Goal: Task Accomplishment & Management: Manage account settings

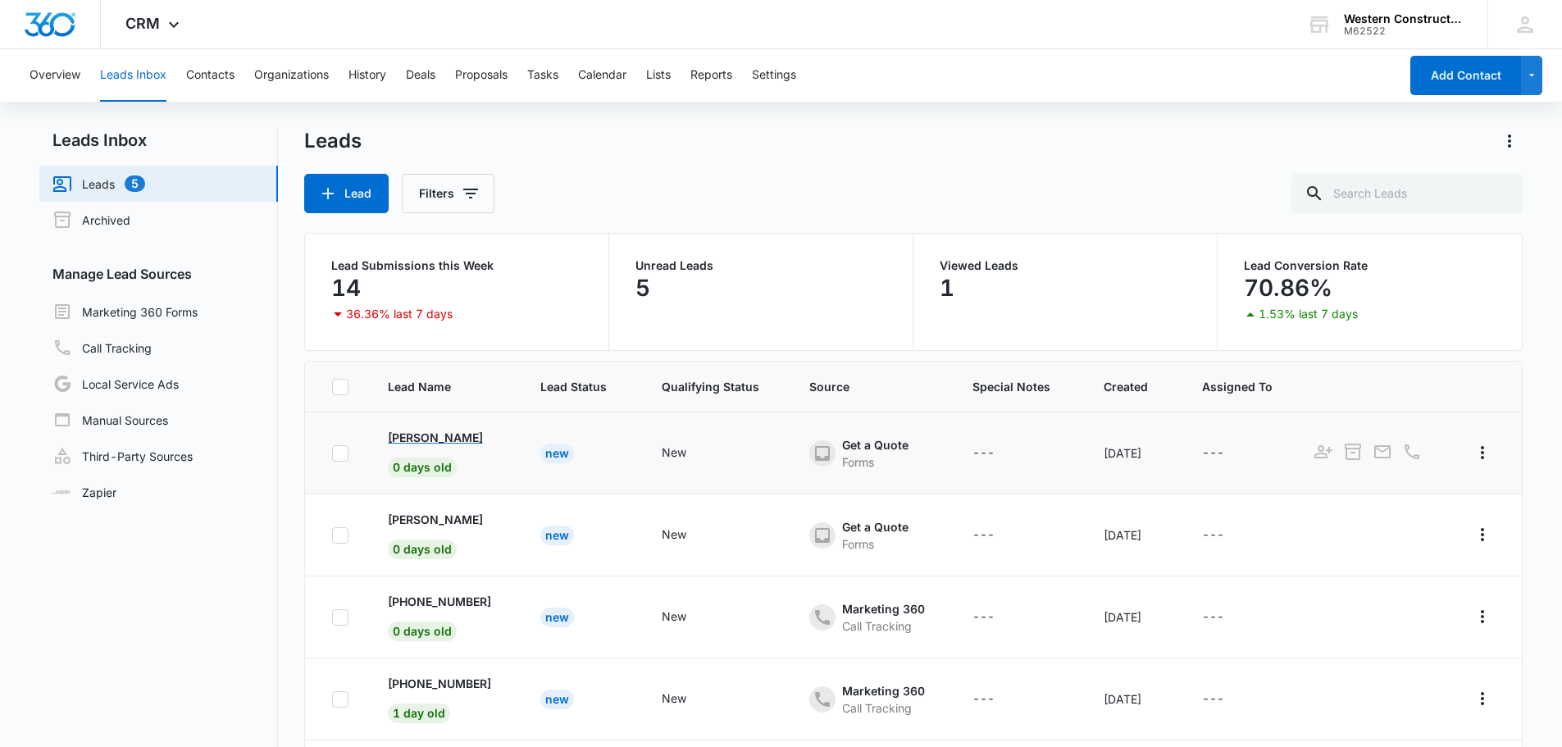
click at [447, 441] on p "[PERSON_NAME]" at bounding box center [435, 437] width 95 height 17
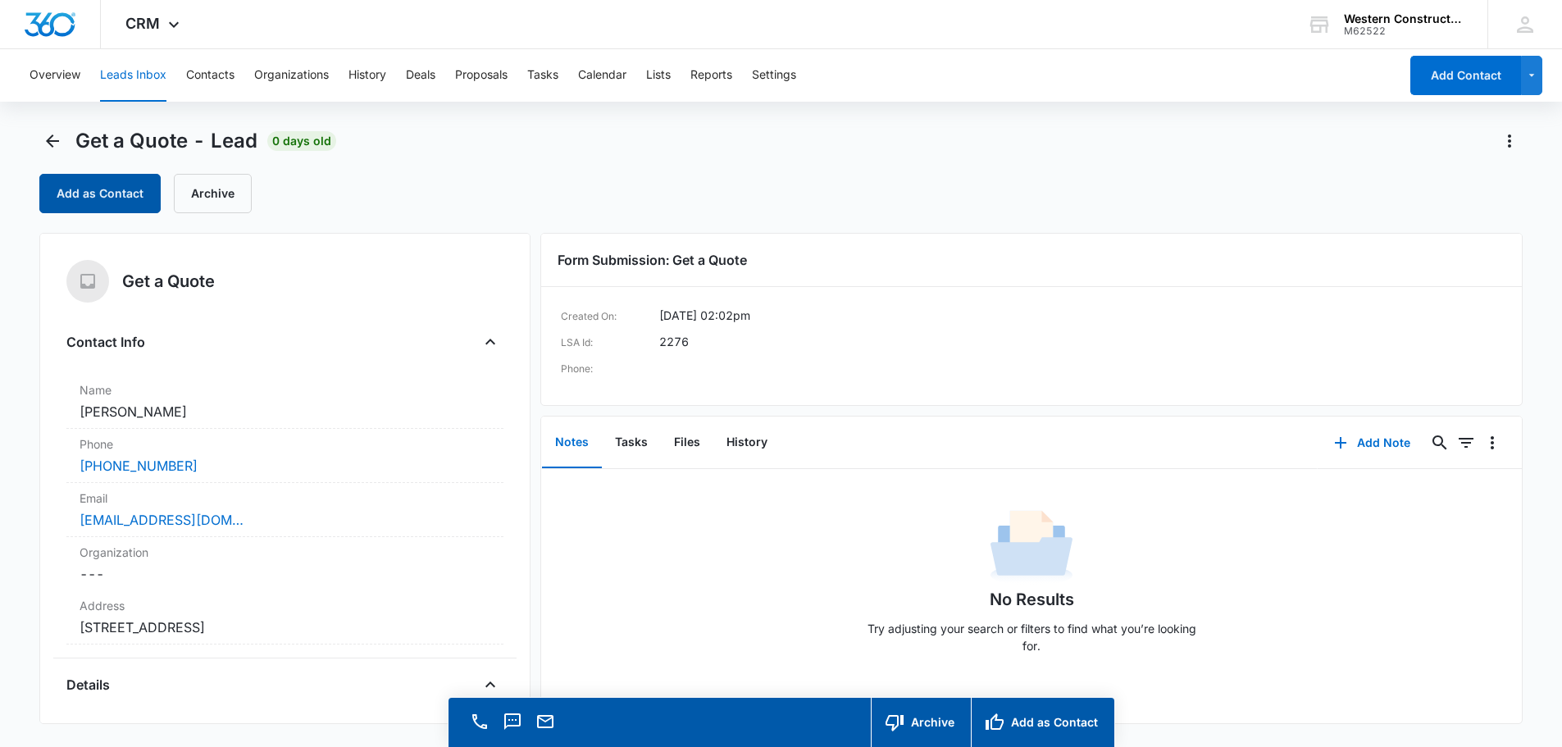
click at [134, 202] on button "Add as Contact" at bounding box center [99, 193] width 121 height 39
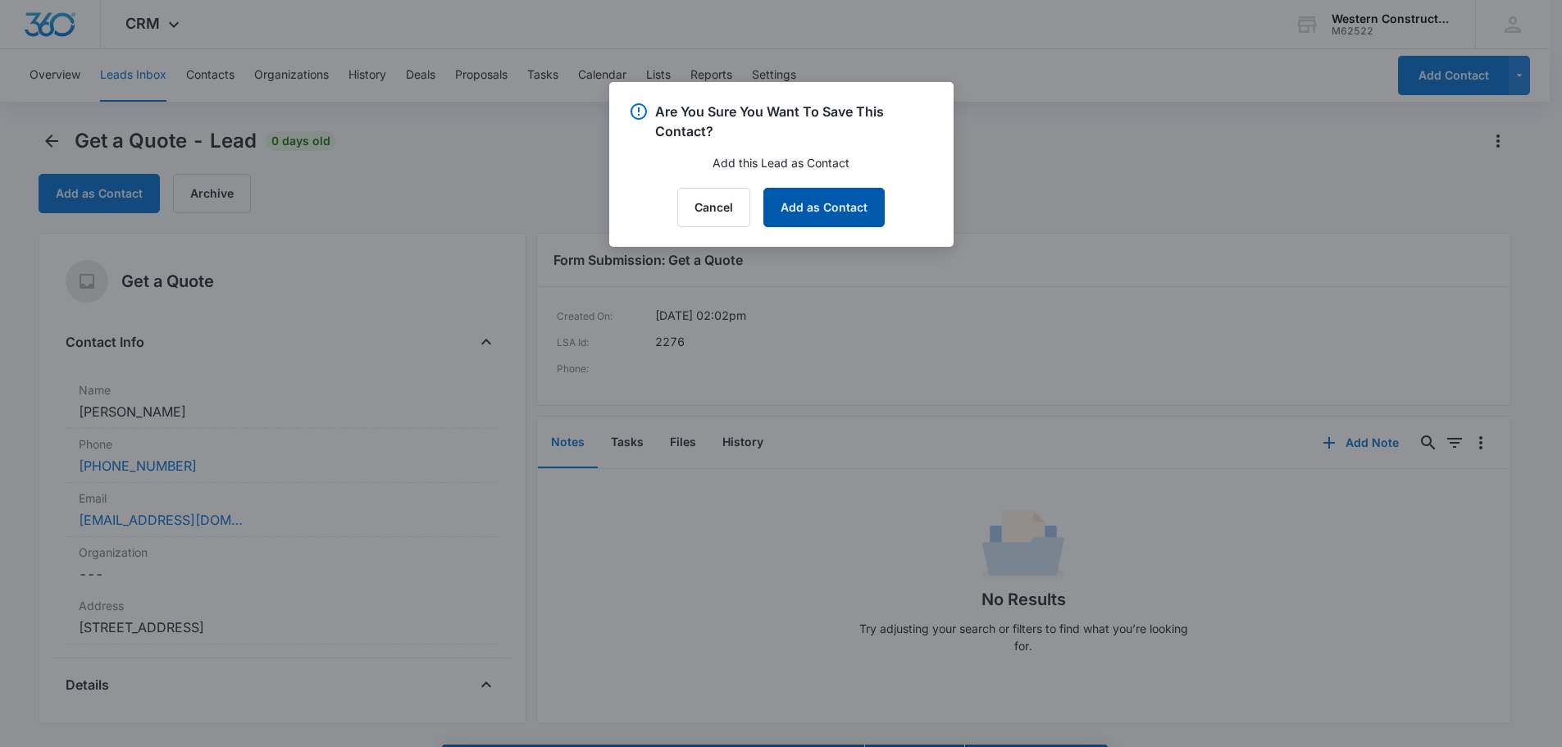
click at [815, 209] on button "Add as Contact" at bounding box center [823, 207] width 121 height 39
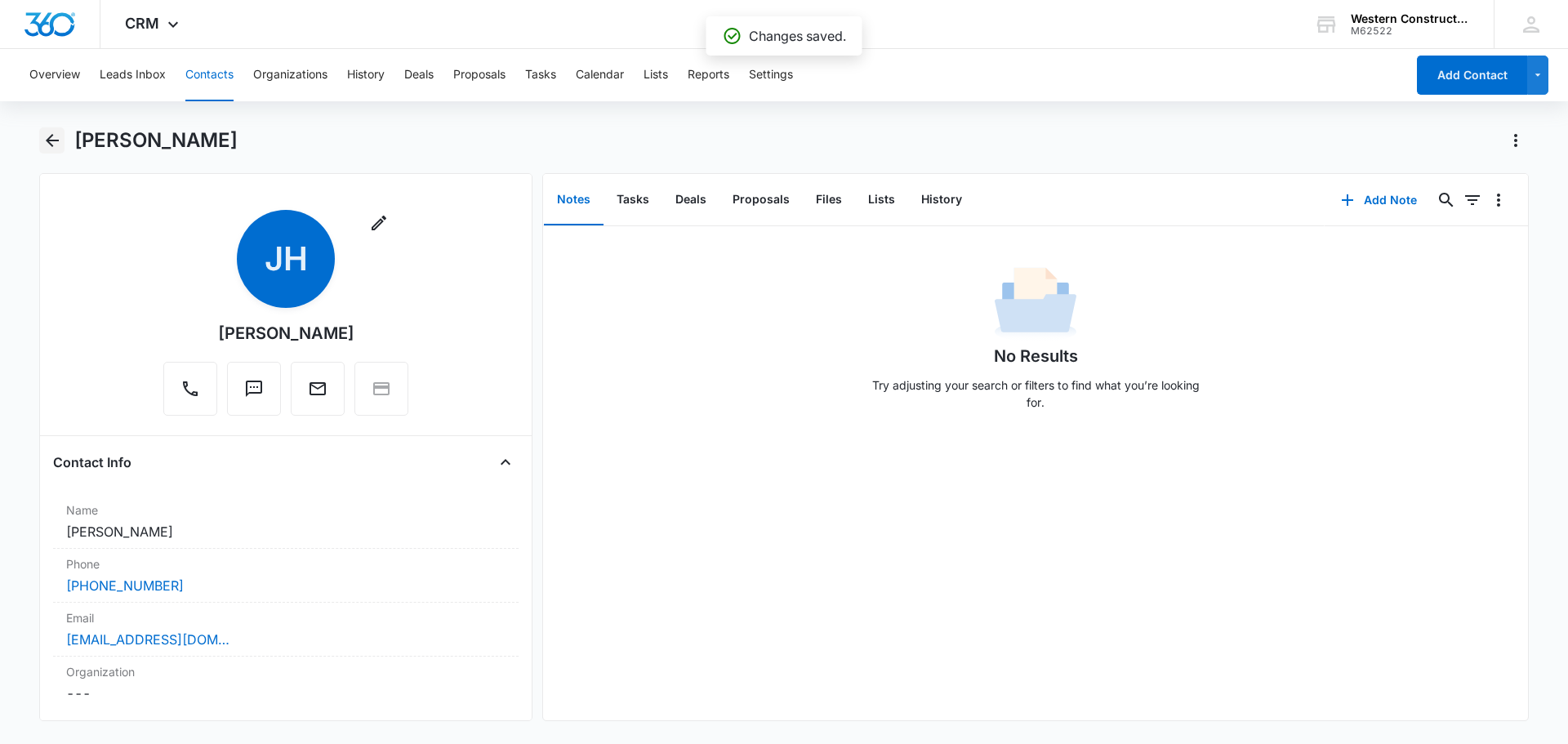
click at [48, 144] on icon "Back" at bounding box center [53, 140] width 20 height 20
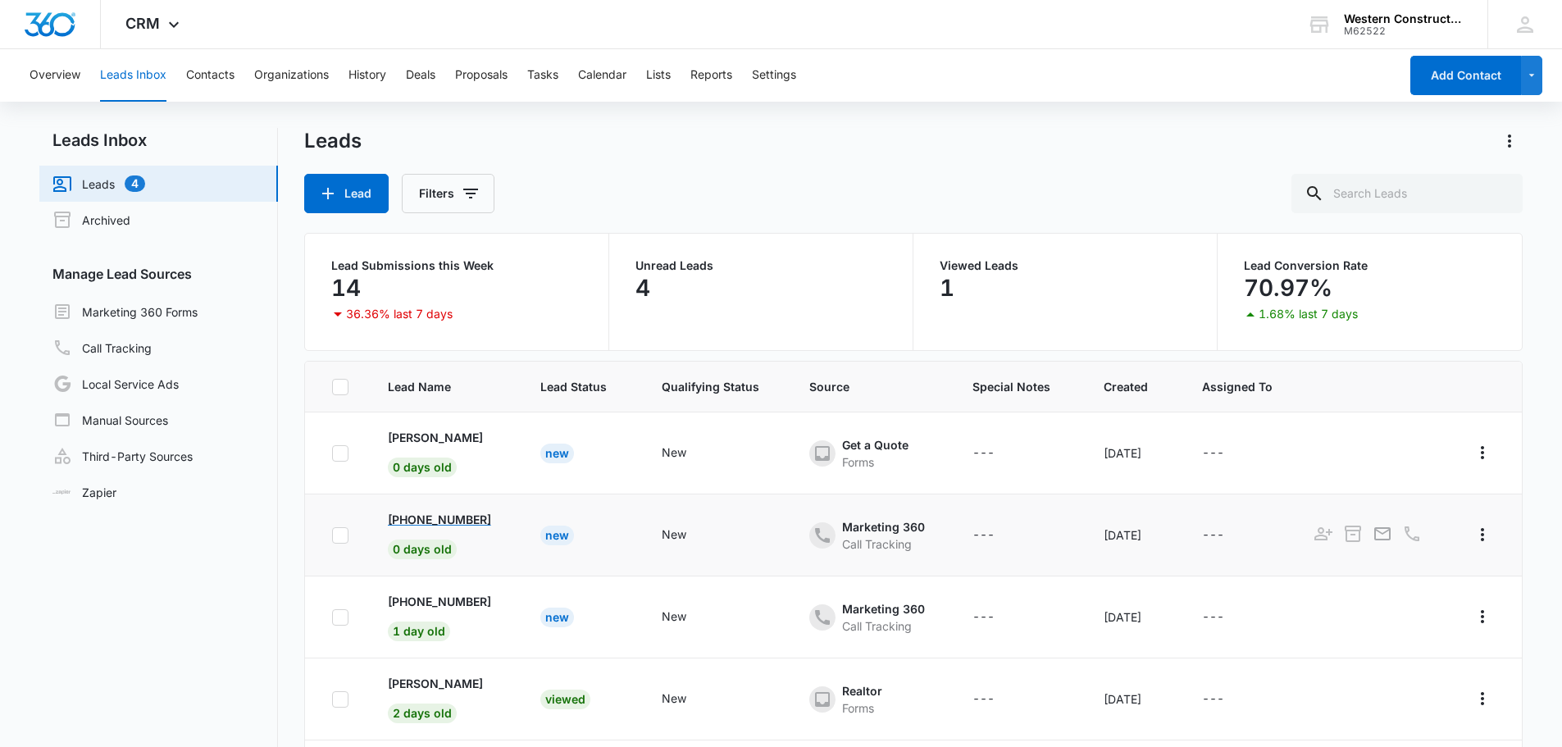
click at [460, 517] on p "[PHONE_NUMBER]" at bounding box center [439, 519] width 103 height 17
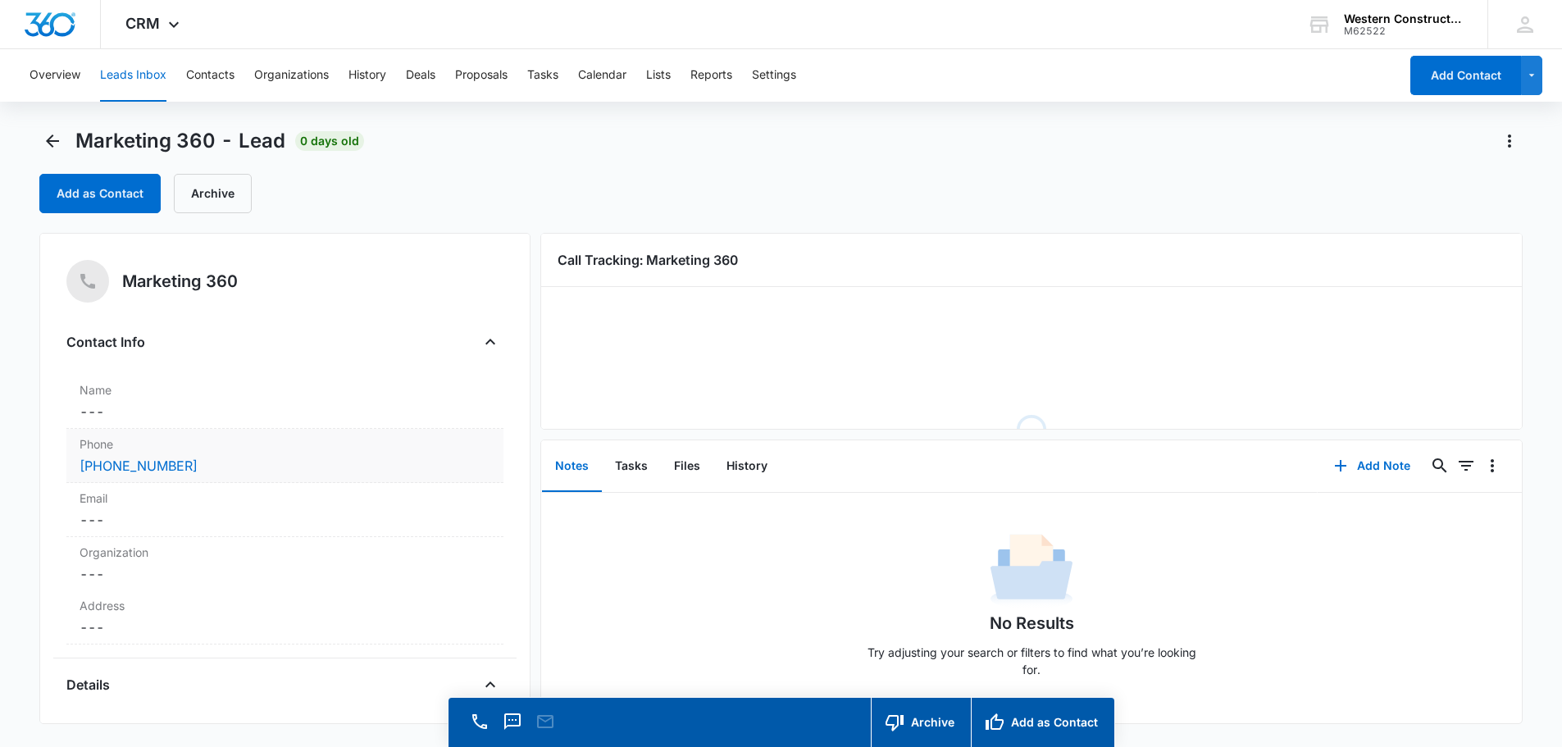
click at [166, 429] on div "Phone Cancel Save Changes [PHONE_NUMBER]" at bounding box center [284, 456] width 437 height 54
click at [151, 416] on dd "Cancel Save Changes ---" at bounding box center [285, 412] width 411 height 20
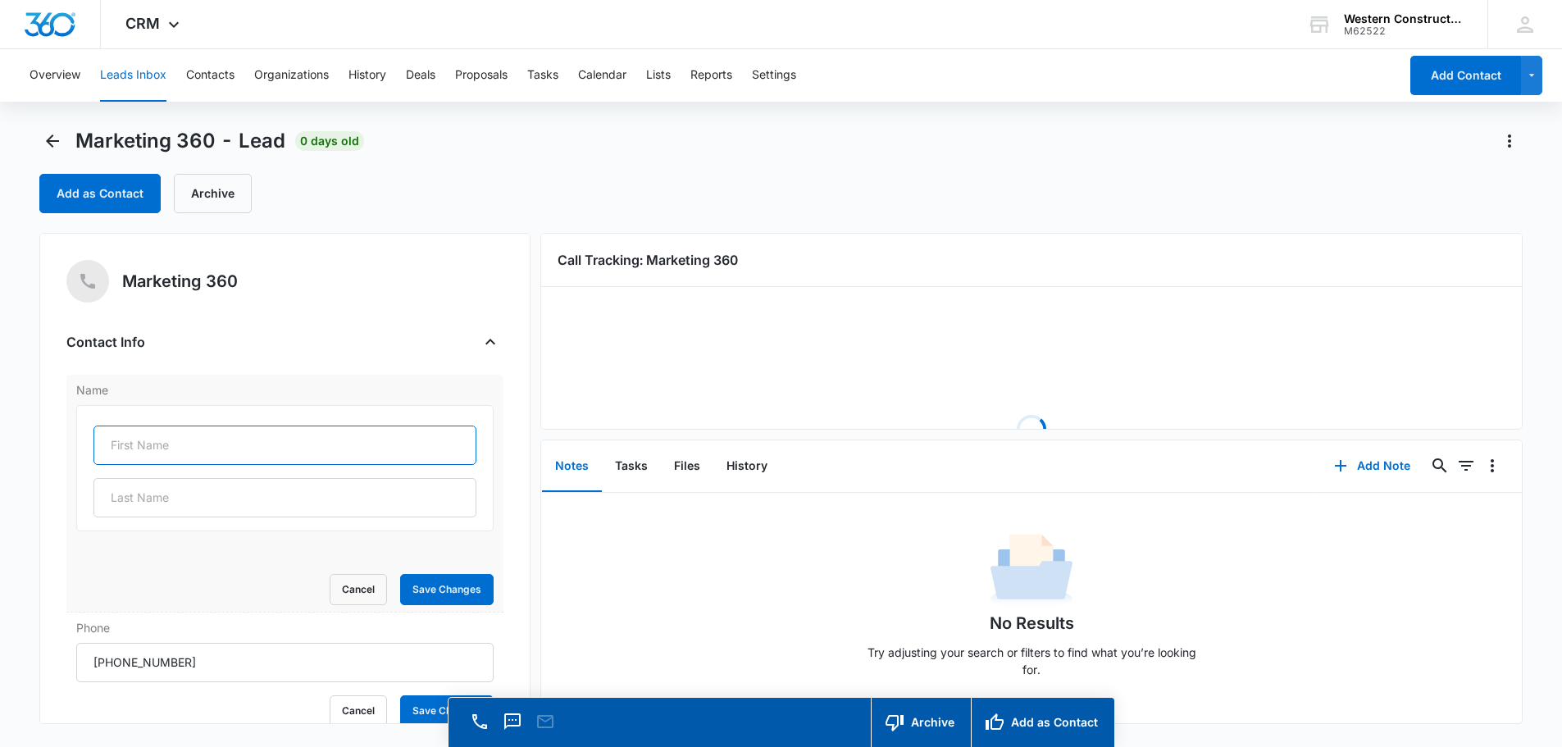
click at [140, 453] on input "text" at bounding box center [284, 445] width 383 height 39
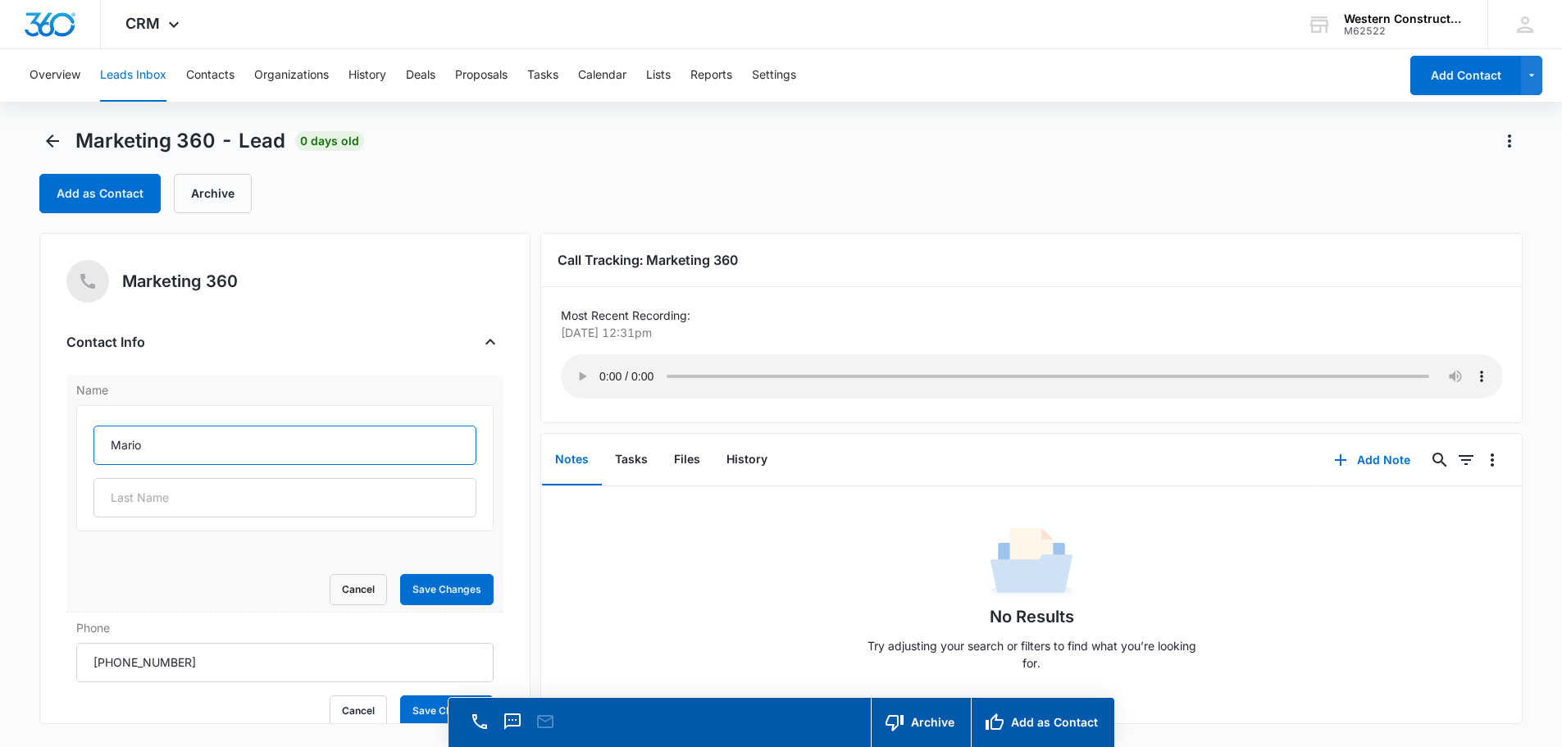
type input "Mario"
type input "[PERSON_NAME]"
click at [435, 579] on button "Save Changes" at bounding box center [446, 589] width 93 height 31
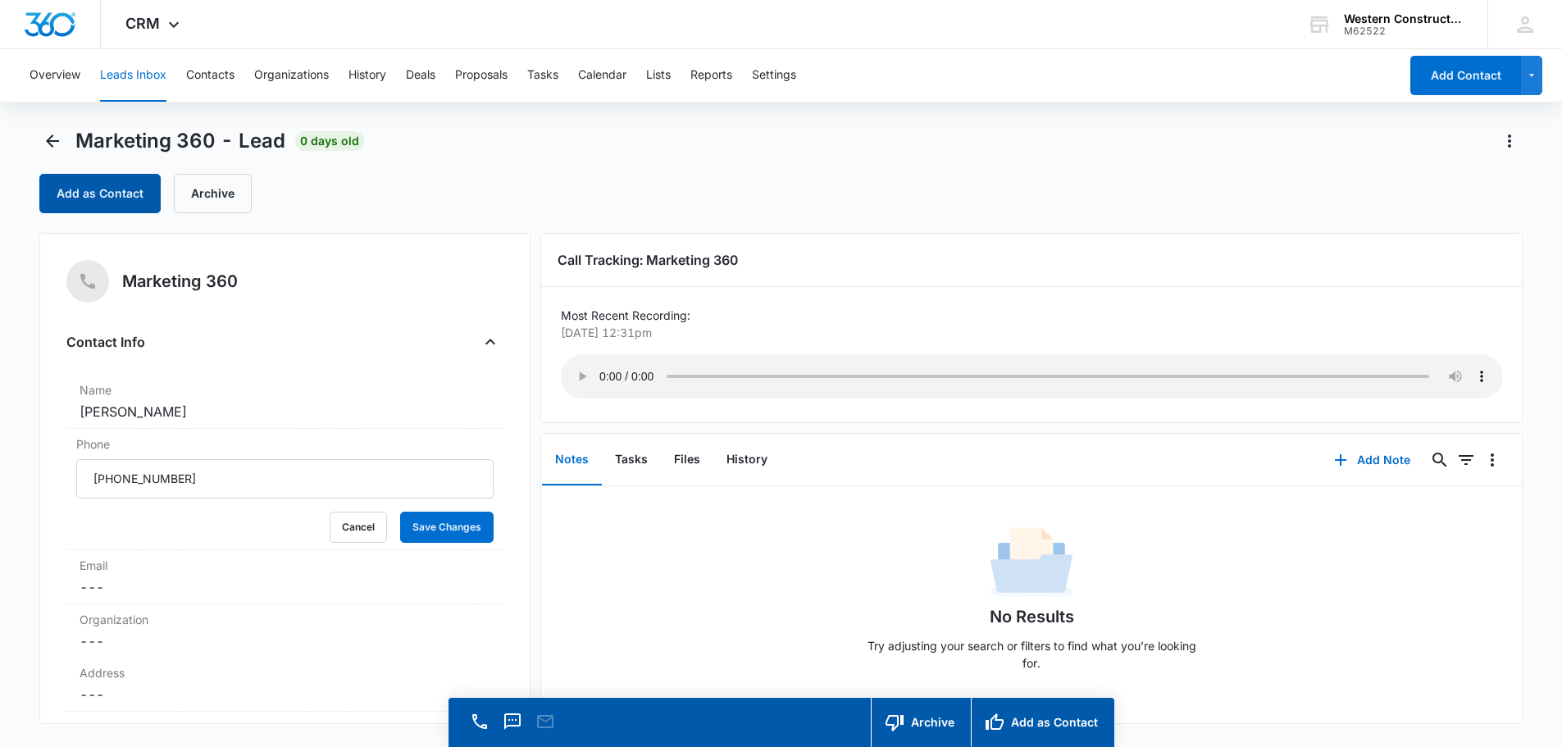
click at [116, 193] on button "Add as Contact" at bounding box center [99, 193] width 121 height 39
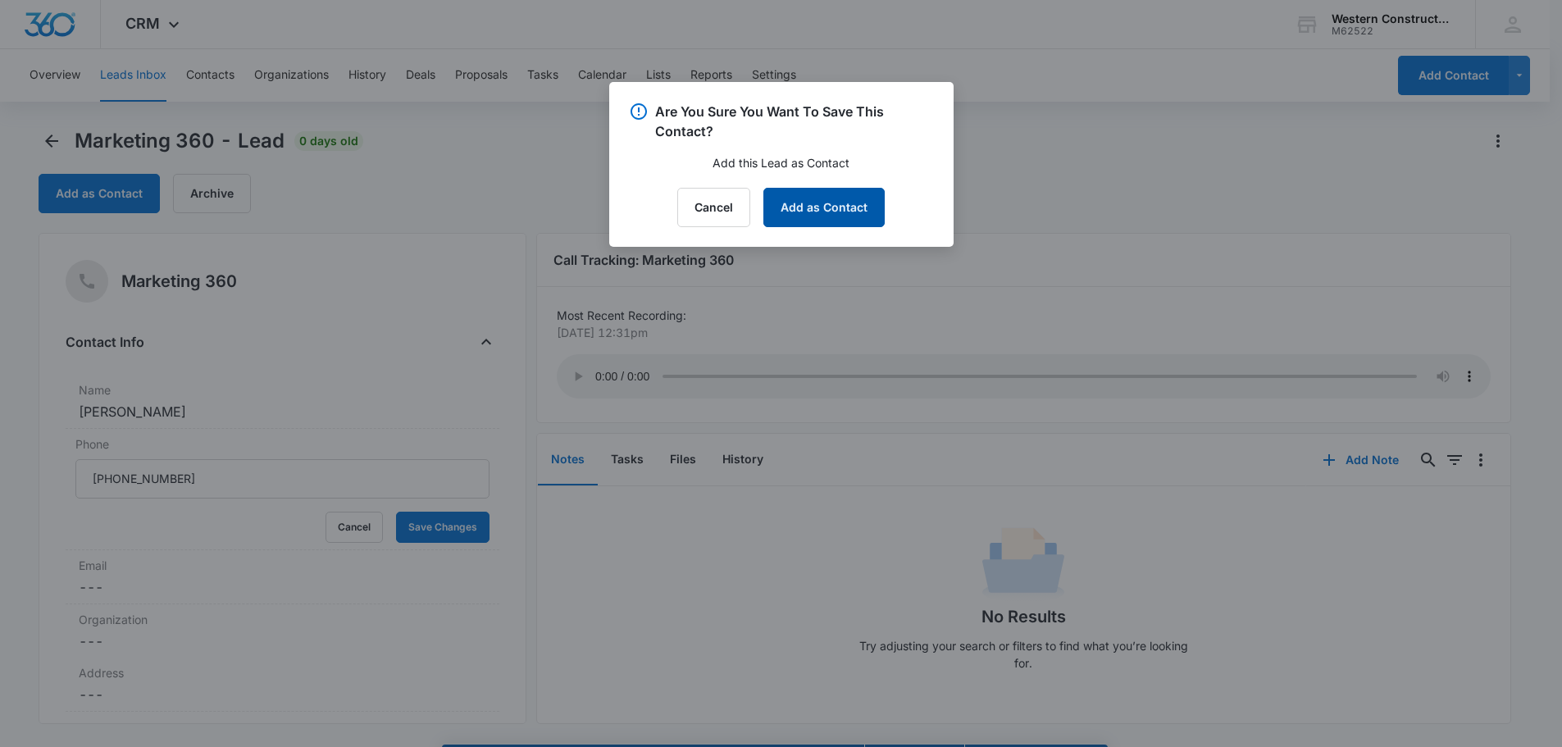
click at [799, 207] on button "Add as Contact" at bounding box center [823, 207] width 121 height 39
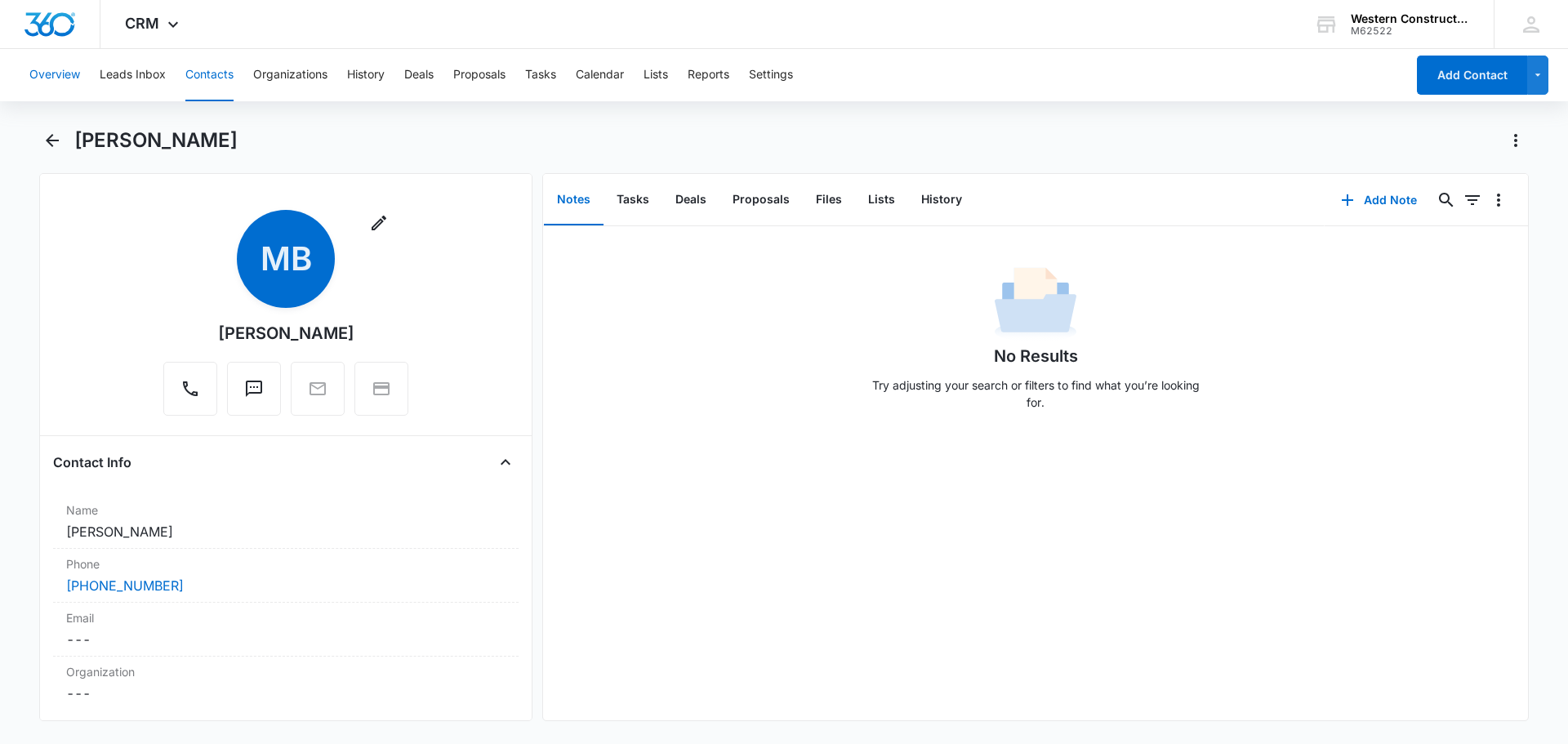
drag, startPoint x: 50, startPoint y: 125, endPoint x: 55, endPoint y: 75, distance: 50.2
click at [50, 125] on div "Overview Leads Inbox Contacts Organizations History Deals Proposals Tasks Calen…" at bounding box center [784, 394] width 1568 height 692
drag, startPoint x: 52, startPoint y: 145, endPoint x: 84, endPoint y: 7, distance: 141.7
click at [52, 145] on icon "Back" at bounding box center [52, 139] width 13 height 13
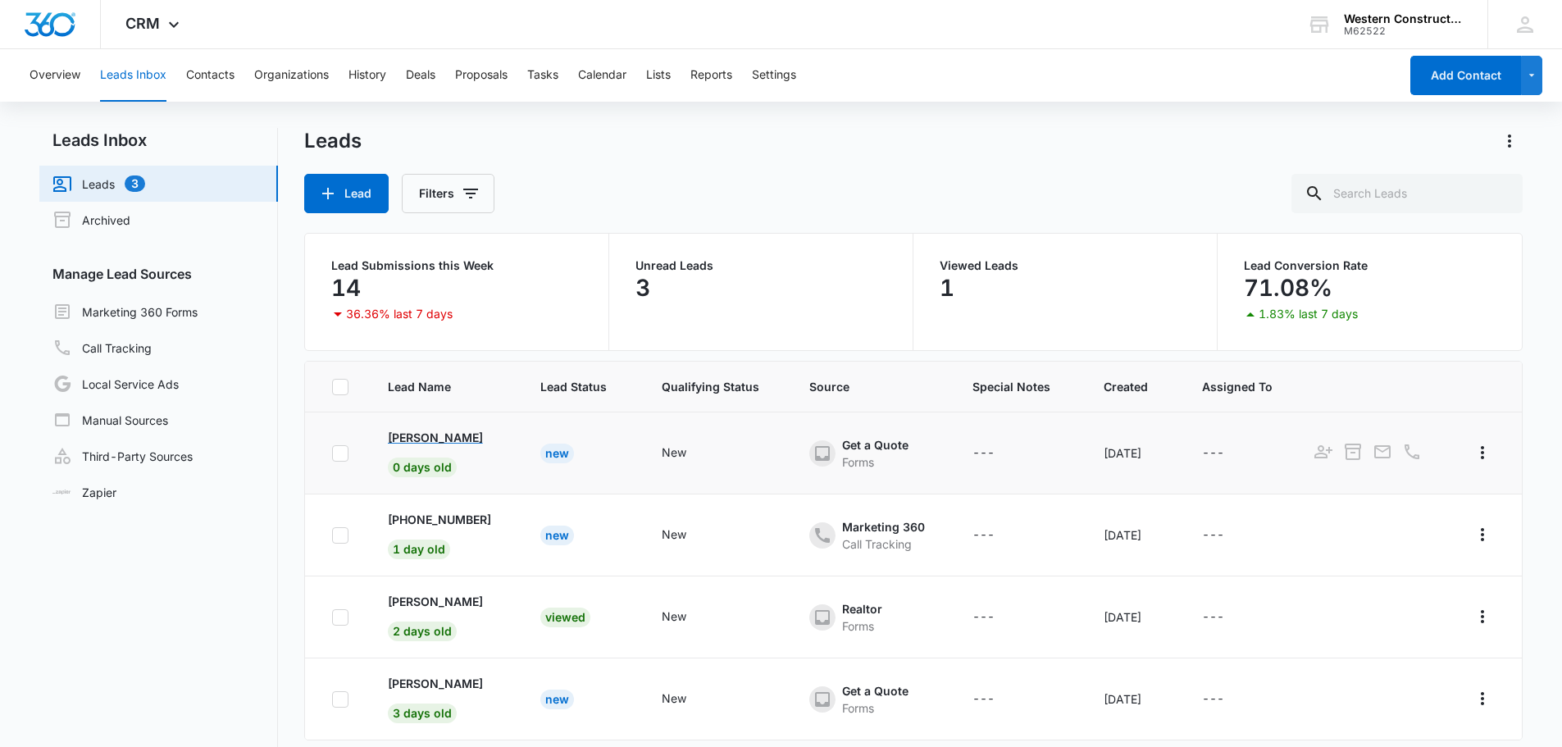
click at [413, 435] on p "[PERSON_NAME]" at bounding box center [435, 437] width 95 height 17
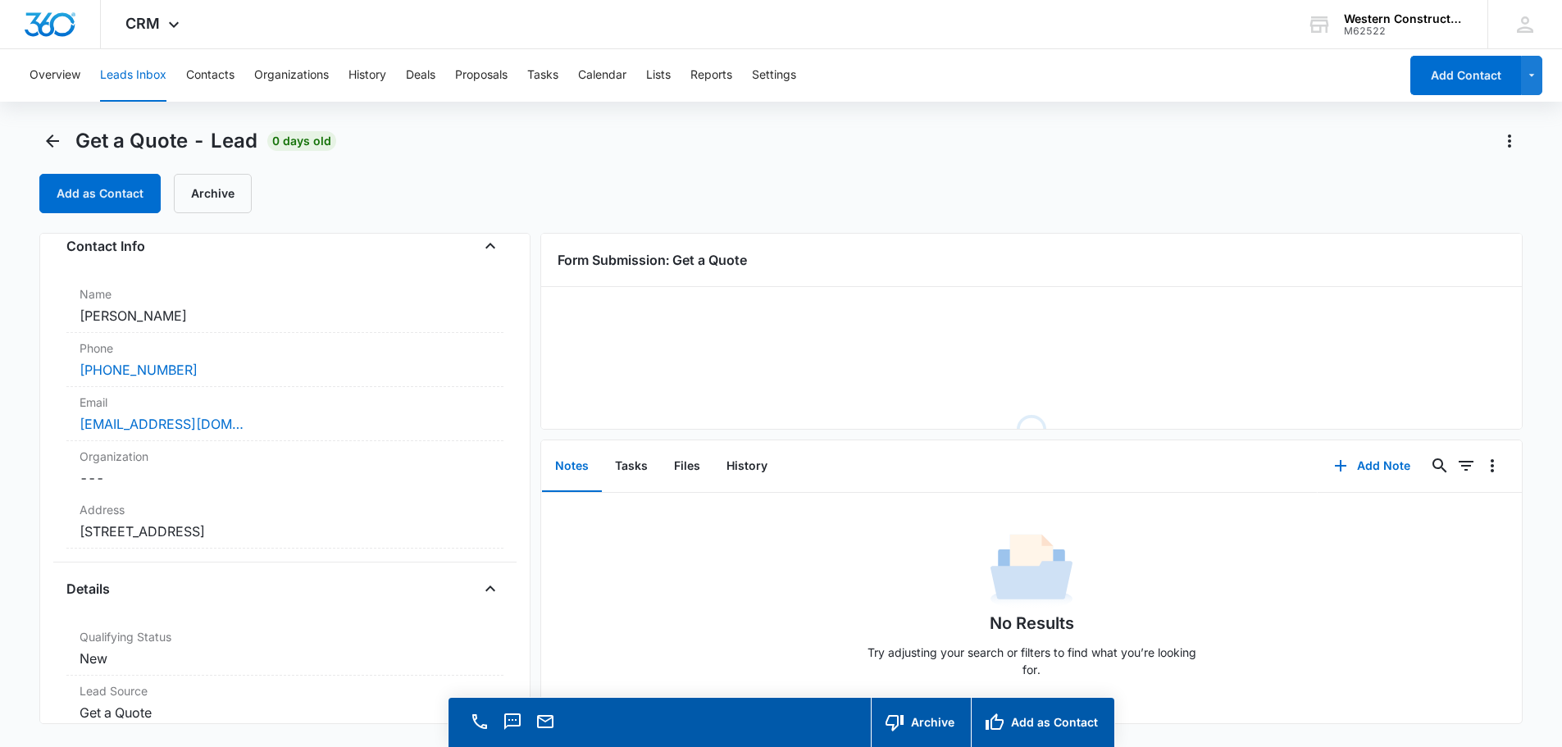
scroll to position [328, 0]
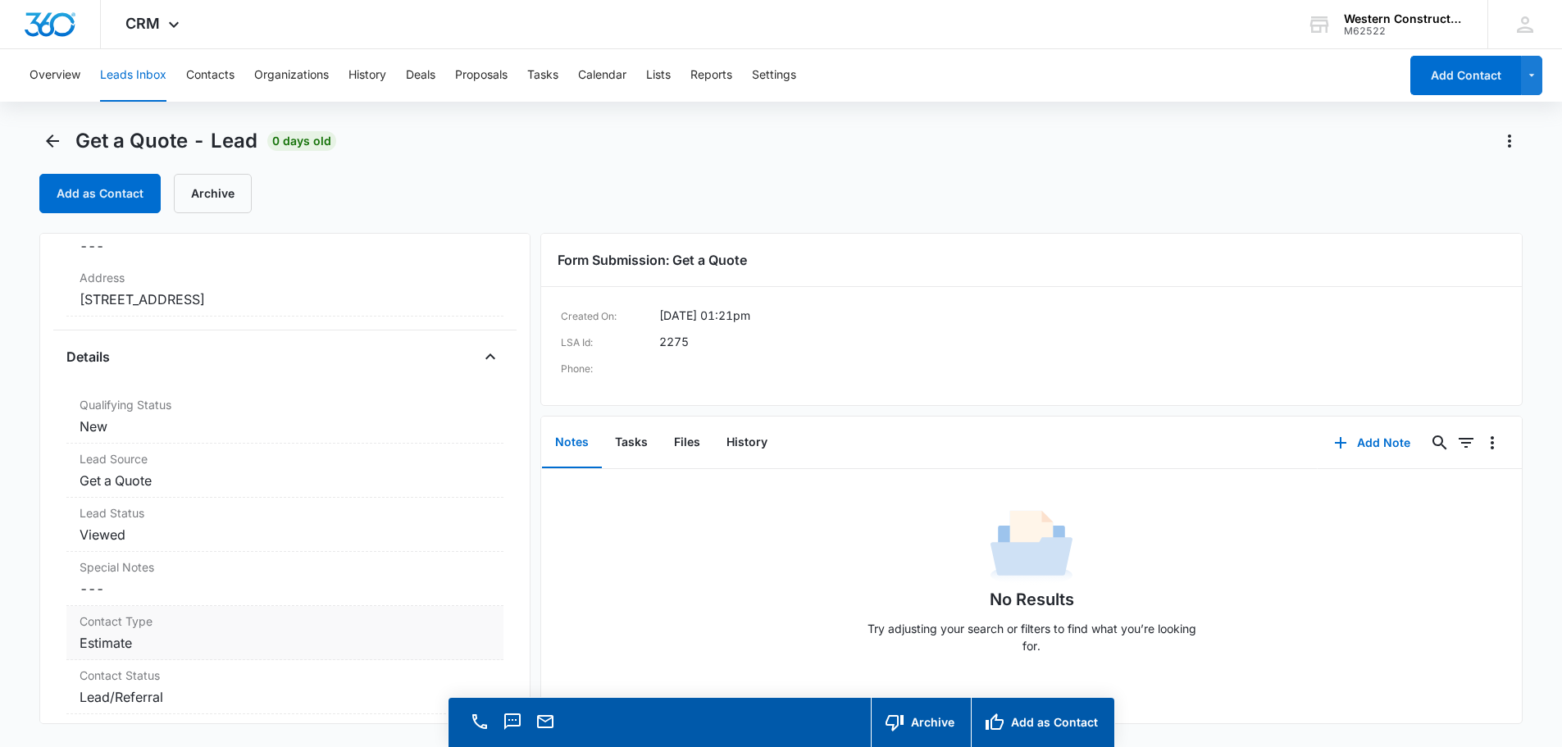
click at [289, 635] on dd "Cancel Save Changes Estimate" at bounding box center [285, 643] width 411 height 20
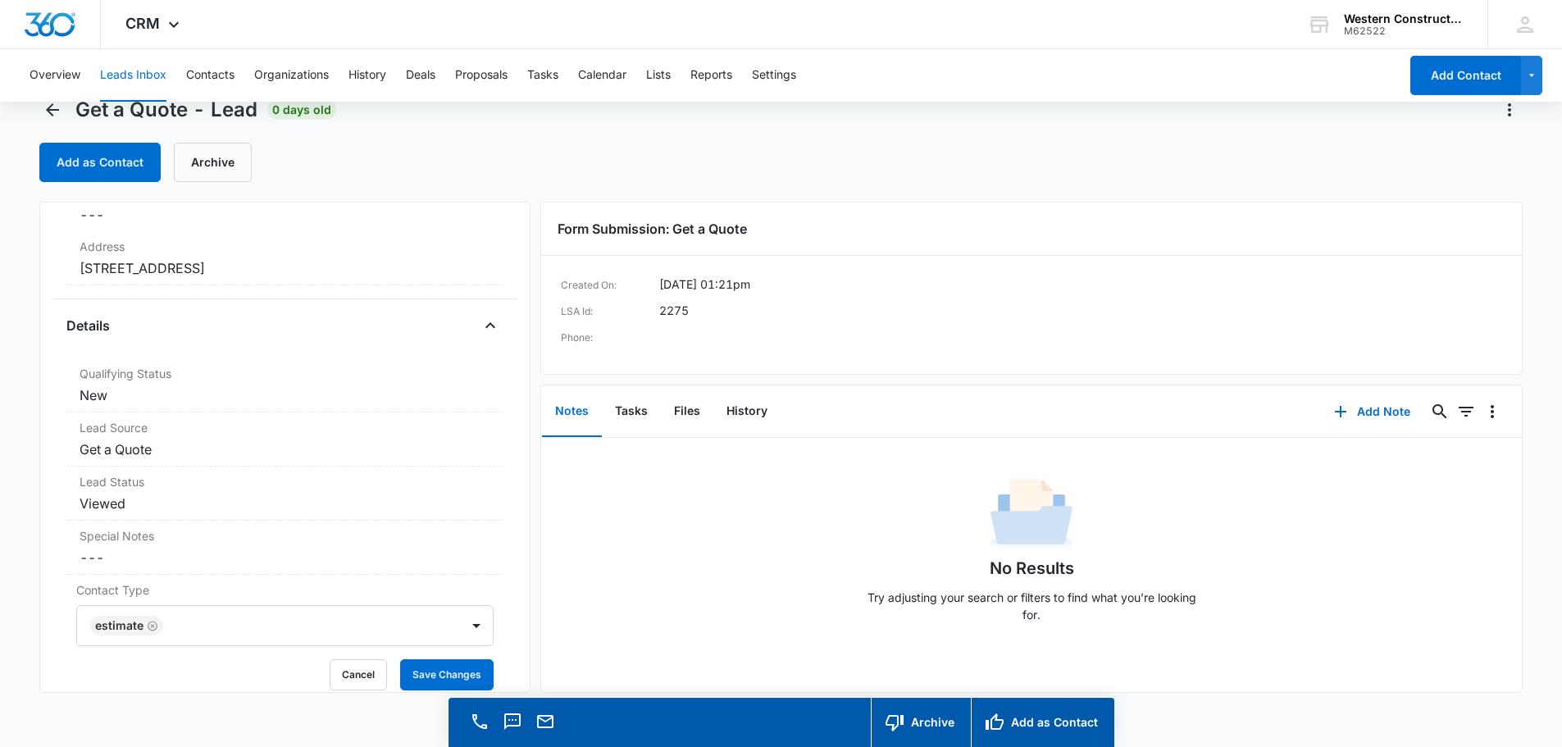
scroll to position [47, 0]
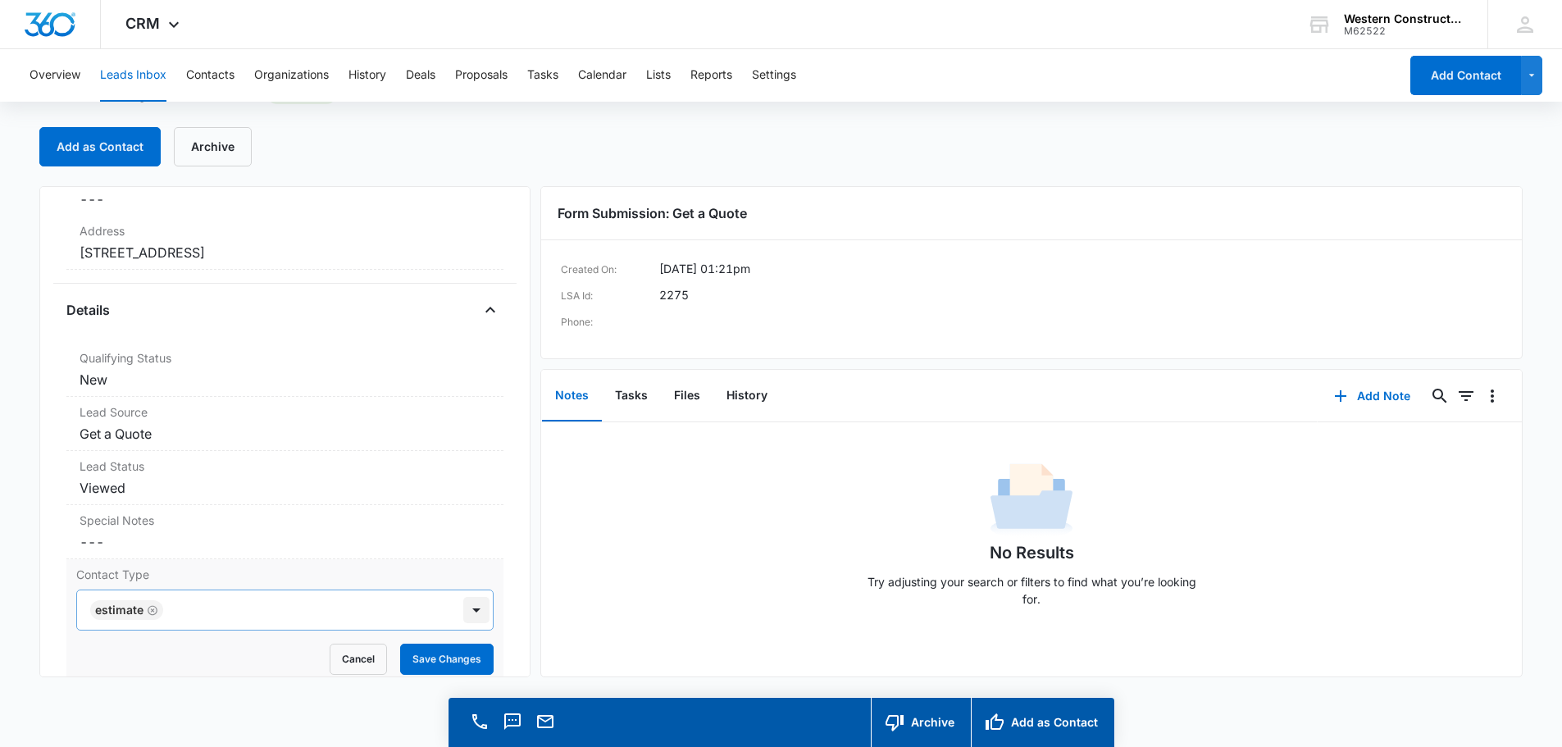
click at [474, 610] on div at bounding box center [476, 610] width 26 height 26
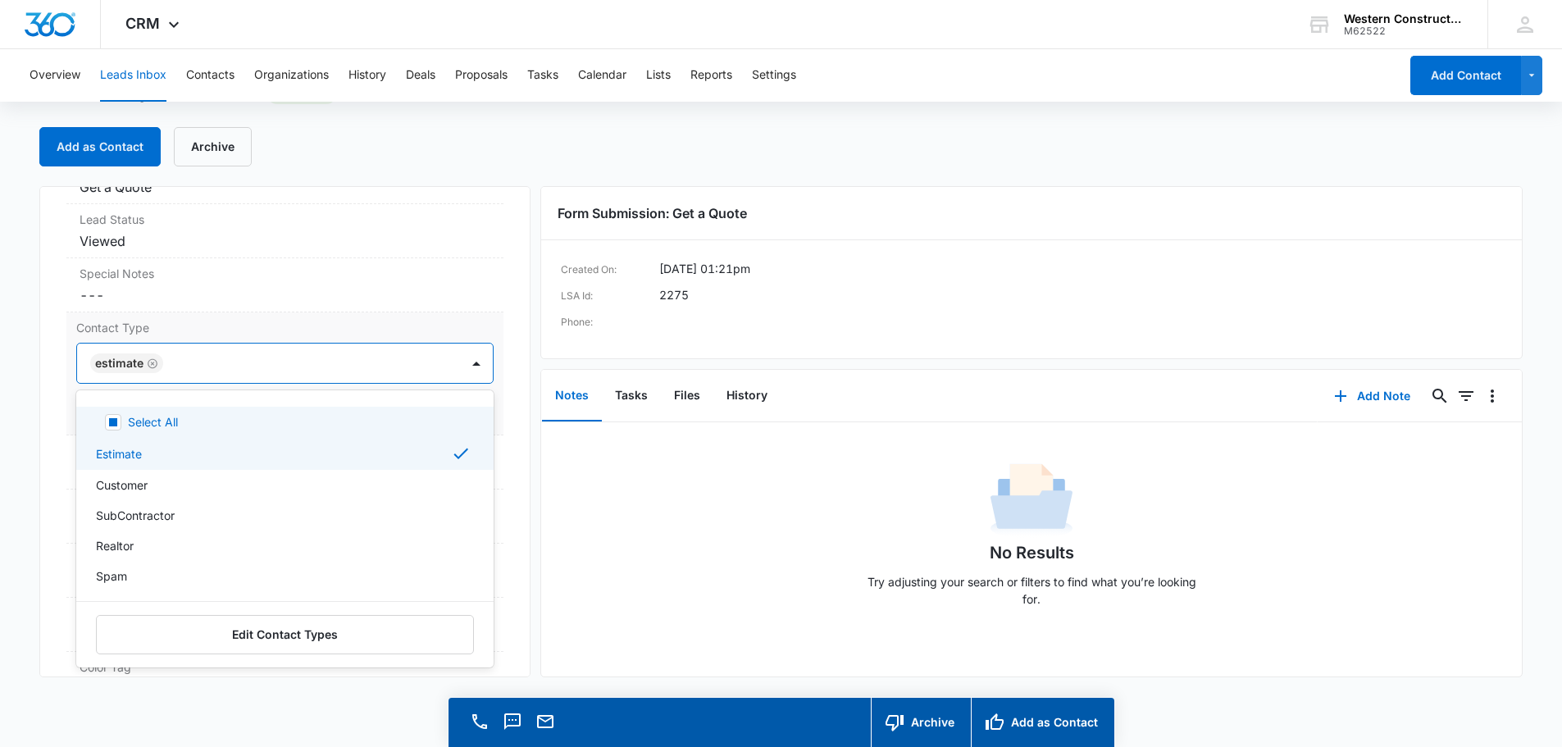
scroll to position [574, 0]
click at [494, 339] on div "Get a Quote Contact Info Name Cancel Save Changes [PERSON_NAME] Phone Cancel Sa…" at bounding box center [284, 431] width 491 height 491
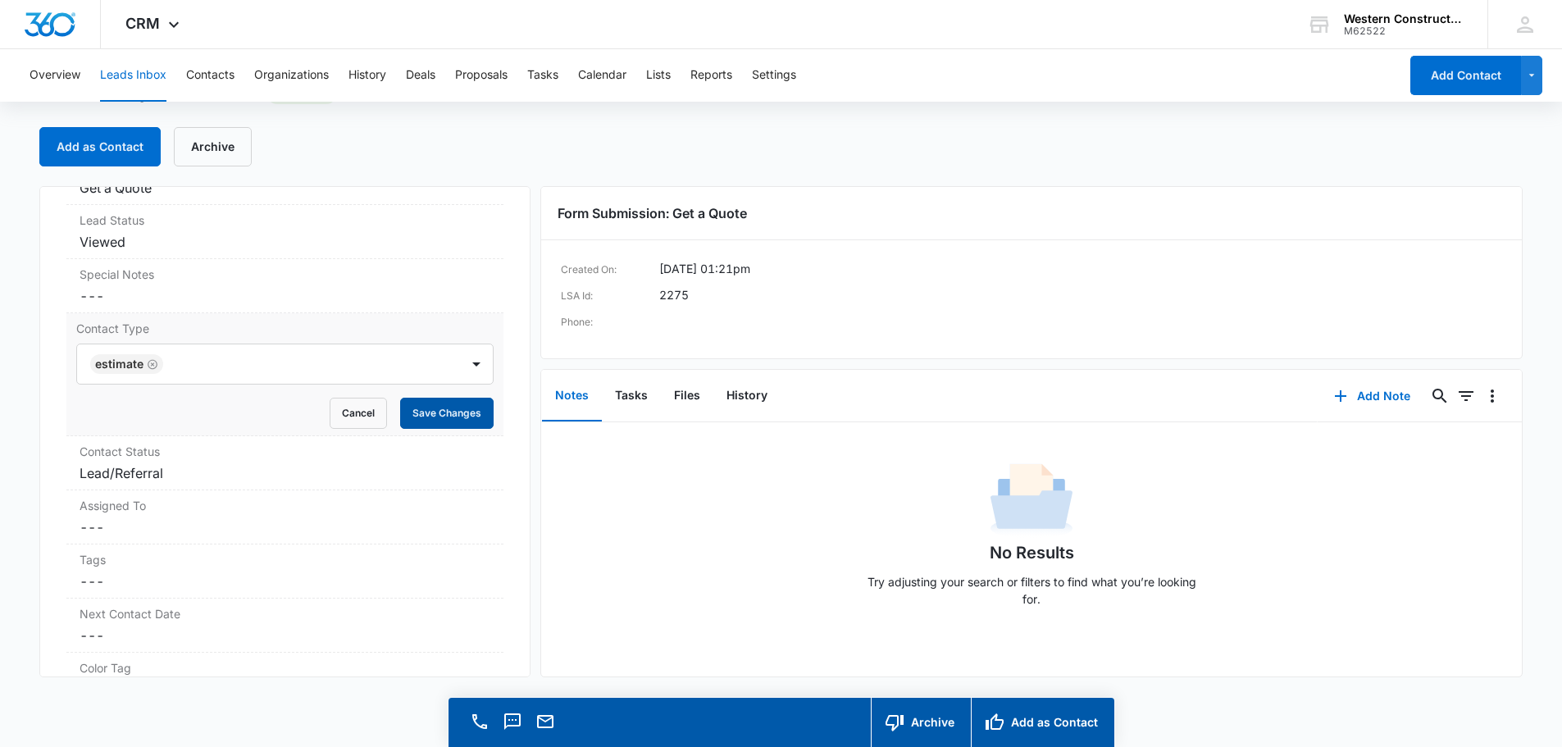
click at [457, 408] on button "Save Changes" at bounding box center [446, 413] width 93 height 31
click at [285, 469] on dd "Cancel Save Changes Lead/Referral" at bounding box center [285, 473] width 411 height 20
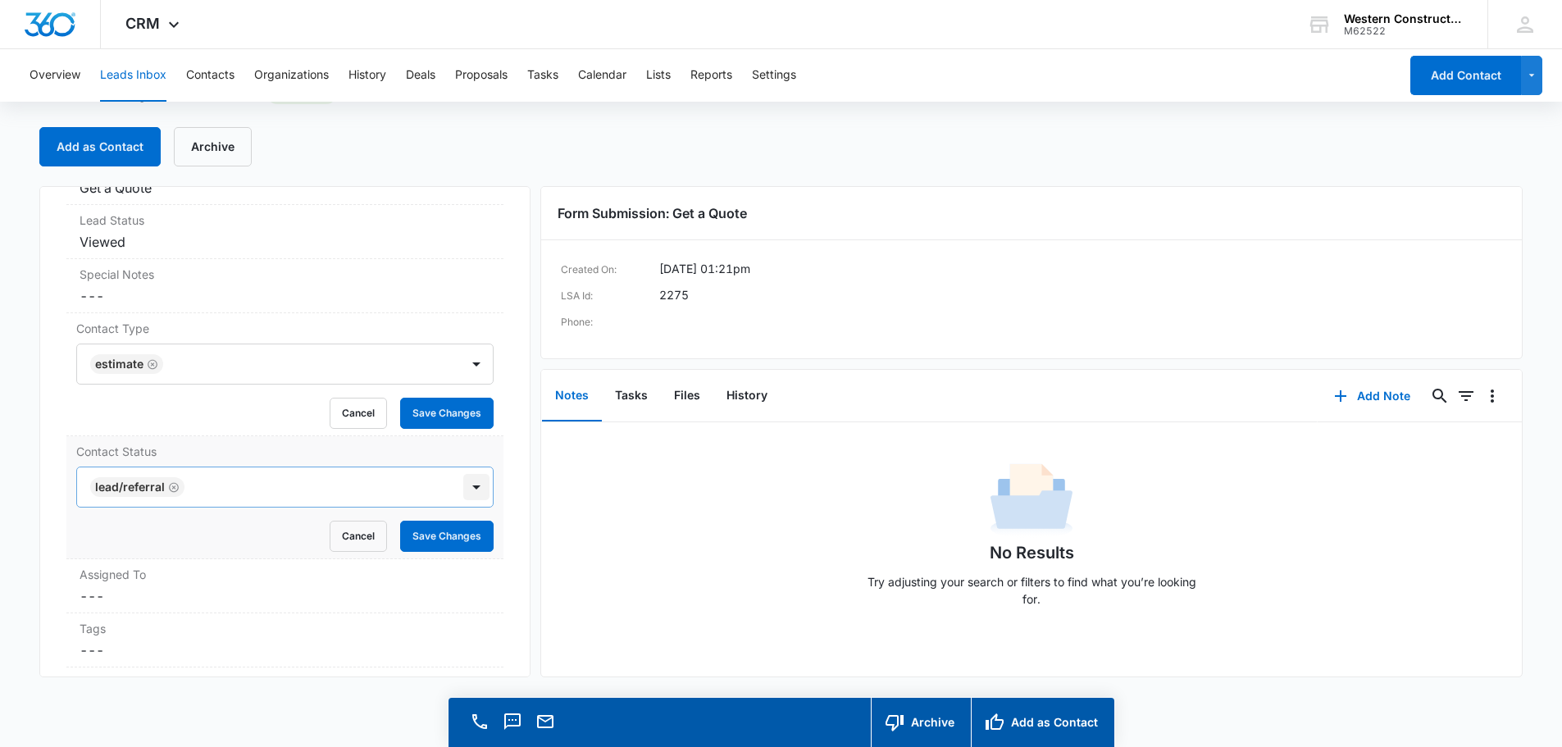
click at [467, 486] on div at bounding box center [476, 487] width 26 height 26
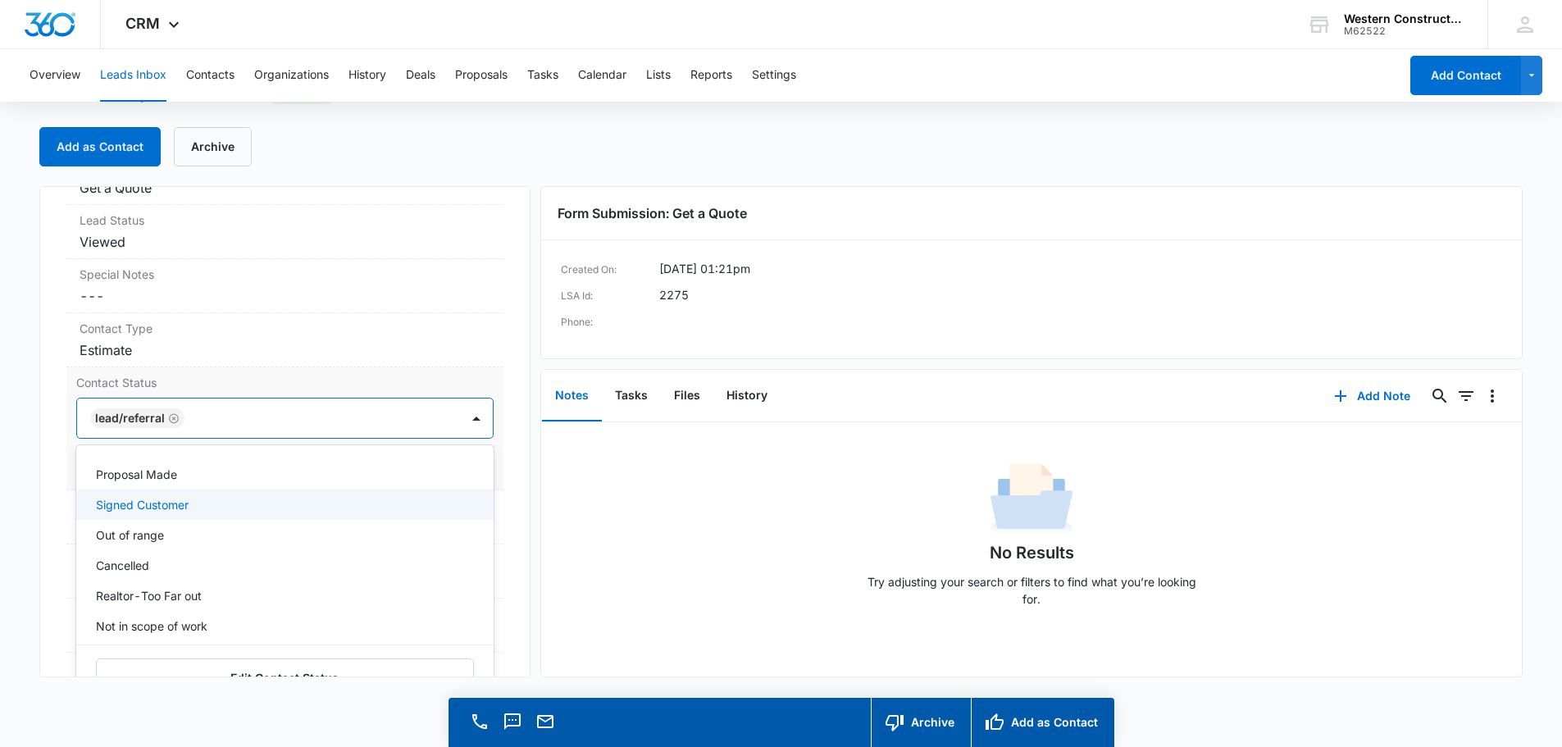
scroll to position [164, 0]
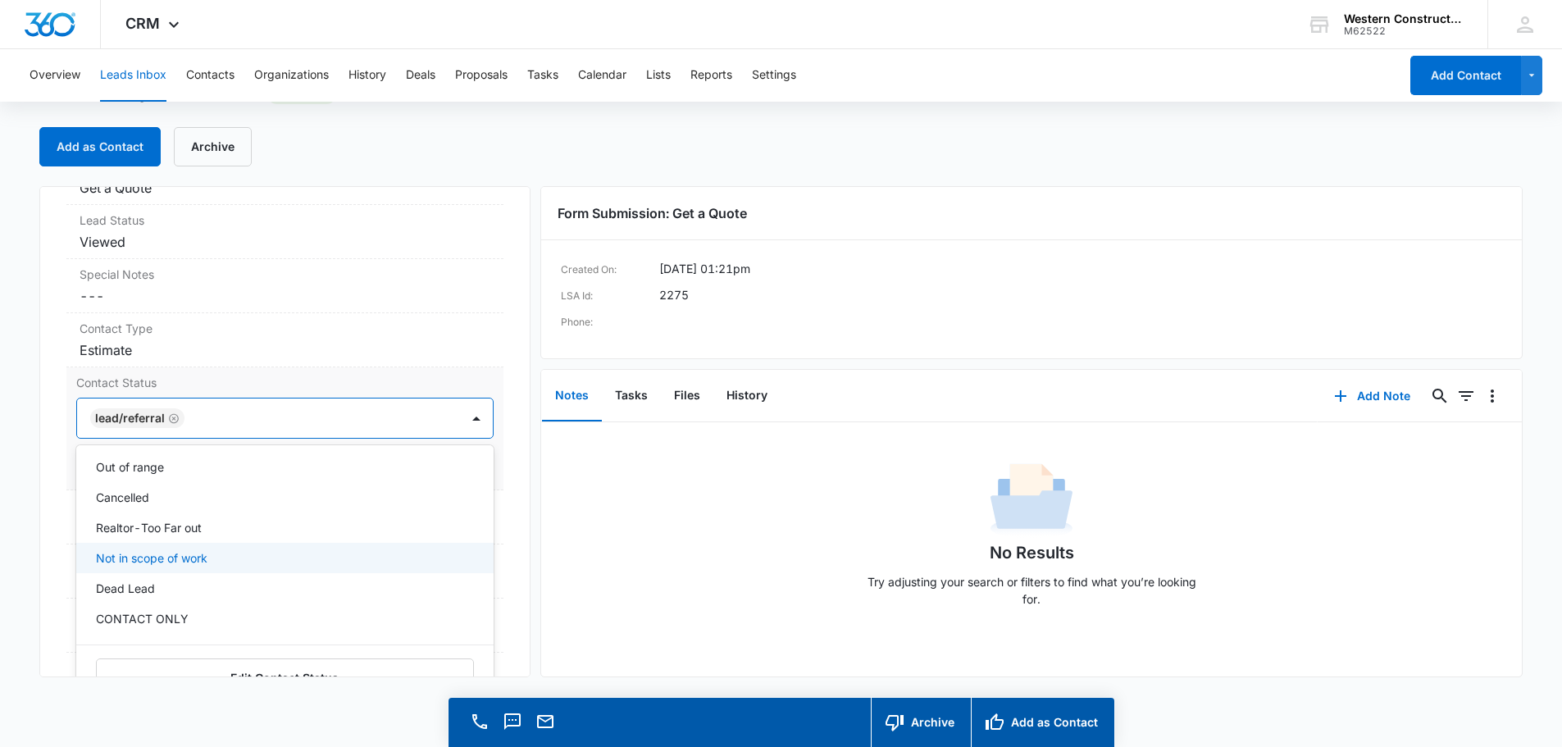
click at [174, 556] on p "Not in scope of work" at bounding box center [152, 557] width 112 height 17
click at [505, 392] on div "Get a Quote Contact Info Name Cancel Save Changes [PERSON_NAME] Phone Cancel Sa…" at bounding box center [284, 431] width 491 height 491
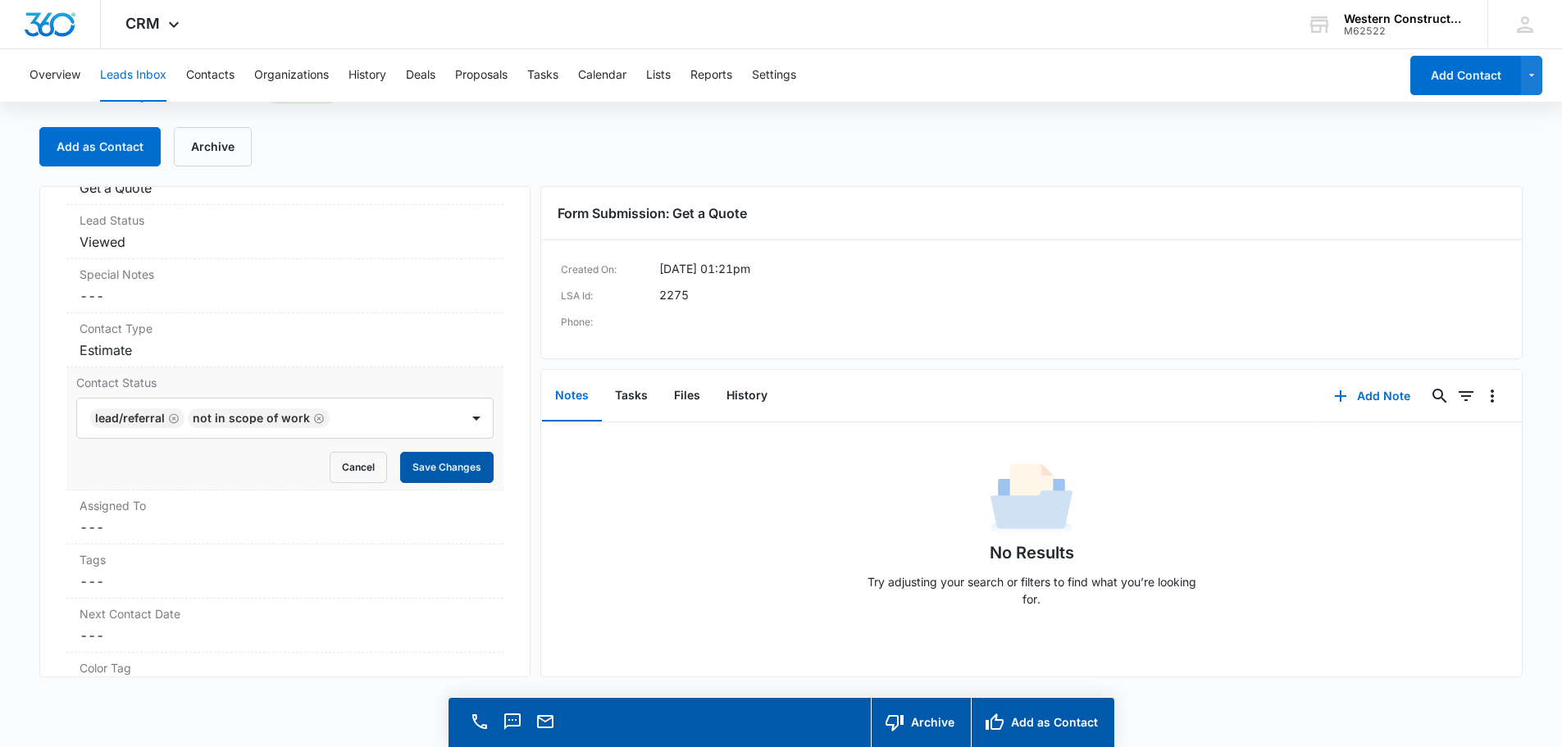
click at [451, 481] on button "Save Changes" at bounding box center [446, 467] width 93 height 31
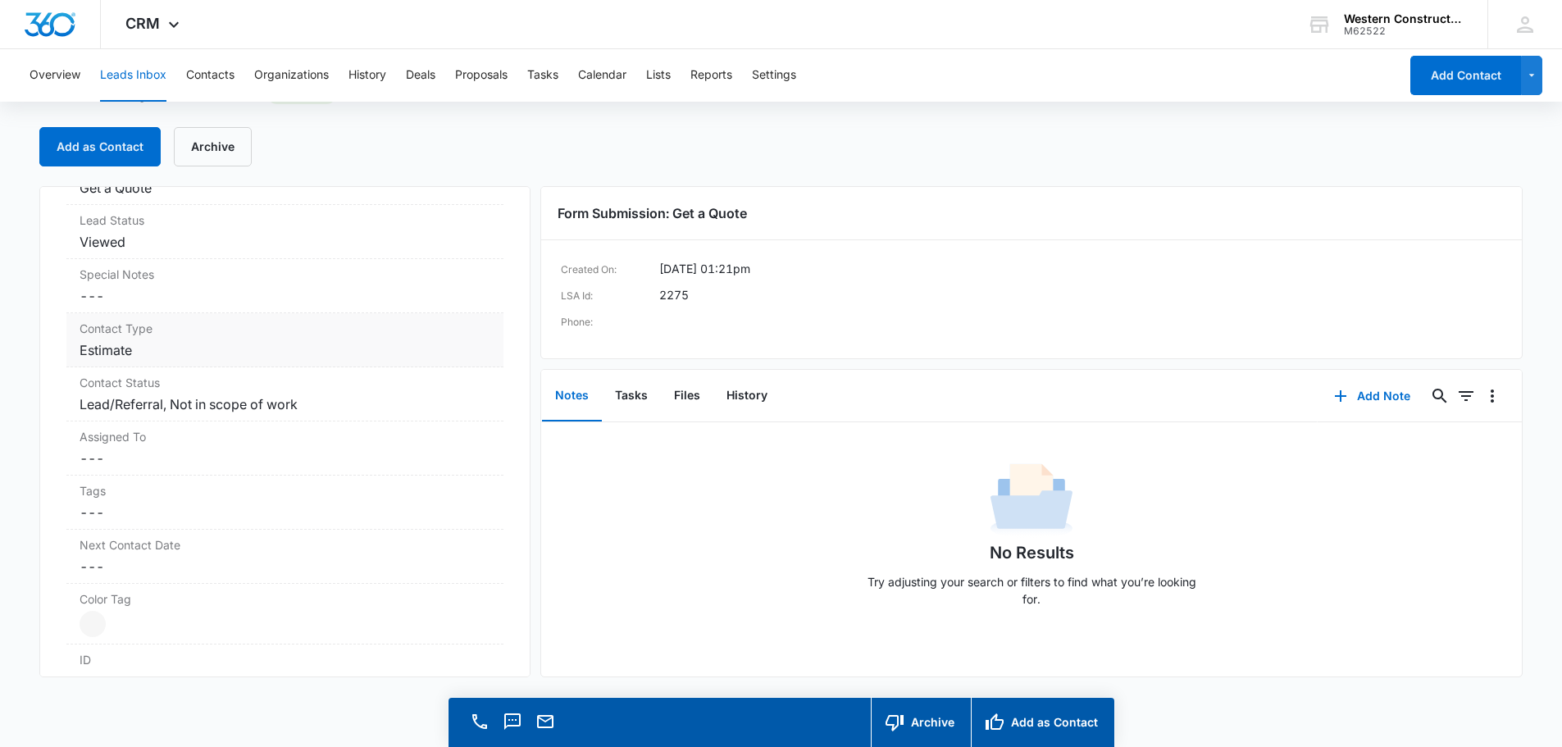
click at [258, 351] on dd "Cancel Save Changes Estimate" at bounding box center [285, 350] width 411 height 20
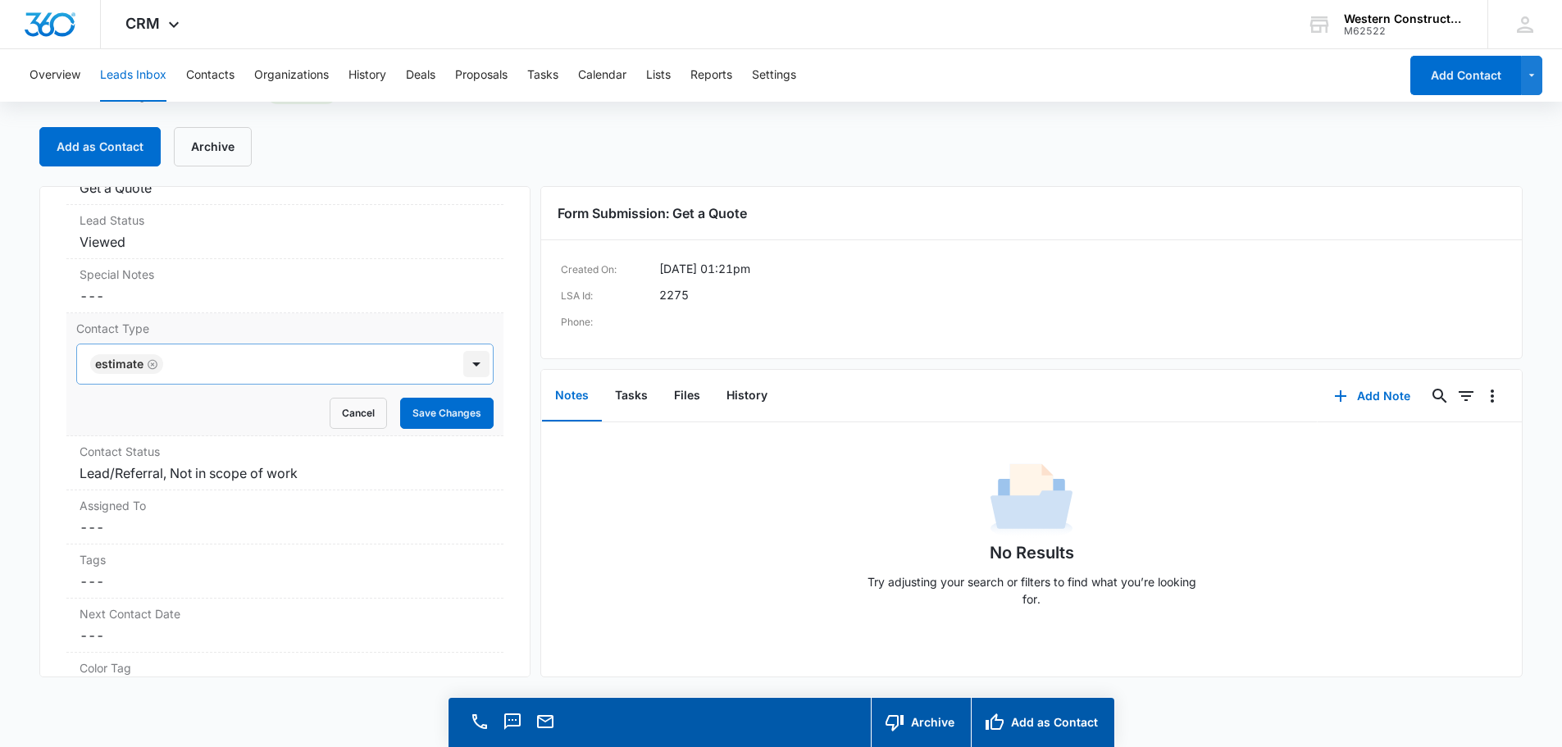
click at [463, 367] on div at bounding box center [476, 364] width 26 height 26
click at [504, 412] on div "Get a Quote Contact Info Name Cancel Save Changes [PERSON_NAME] Phone Cancel Sa…" at bounding box center [284, 431] width 491 height 491
click at [445, 419] on button "Save Changes" at bounding box center [446, 413] width 93 height 31
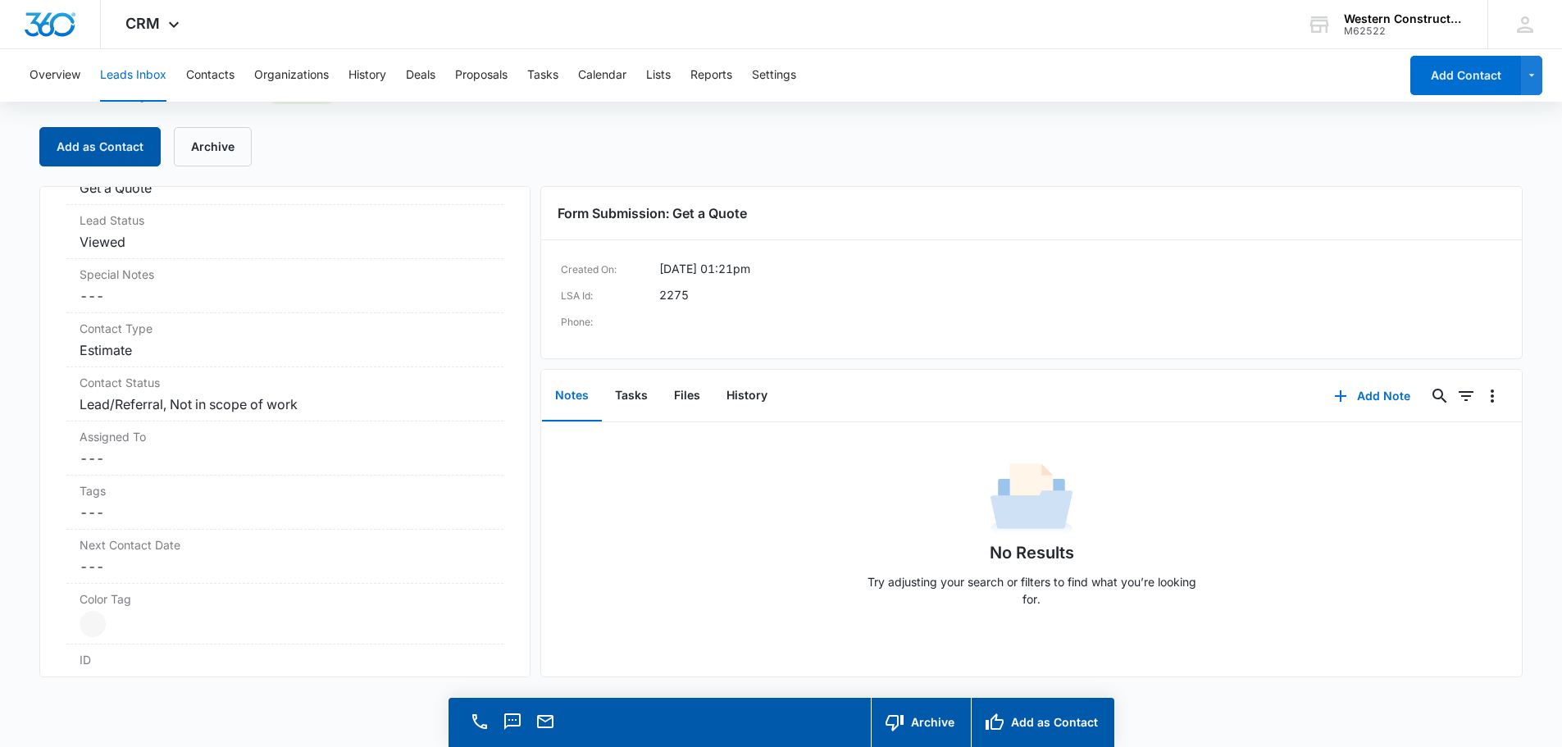
click at [116, 147] on button "Add as Contact" at bounding box center [99, 146] width 121 height 39
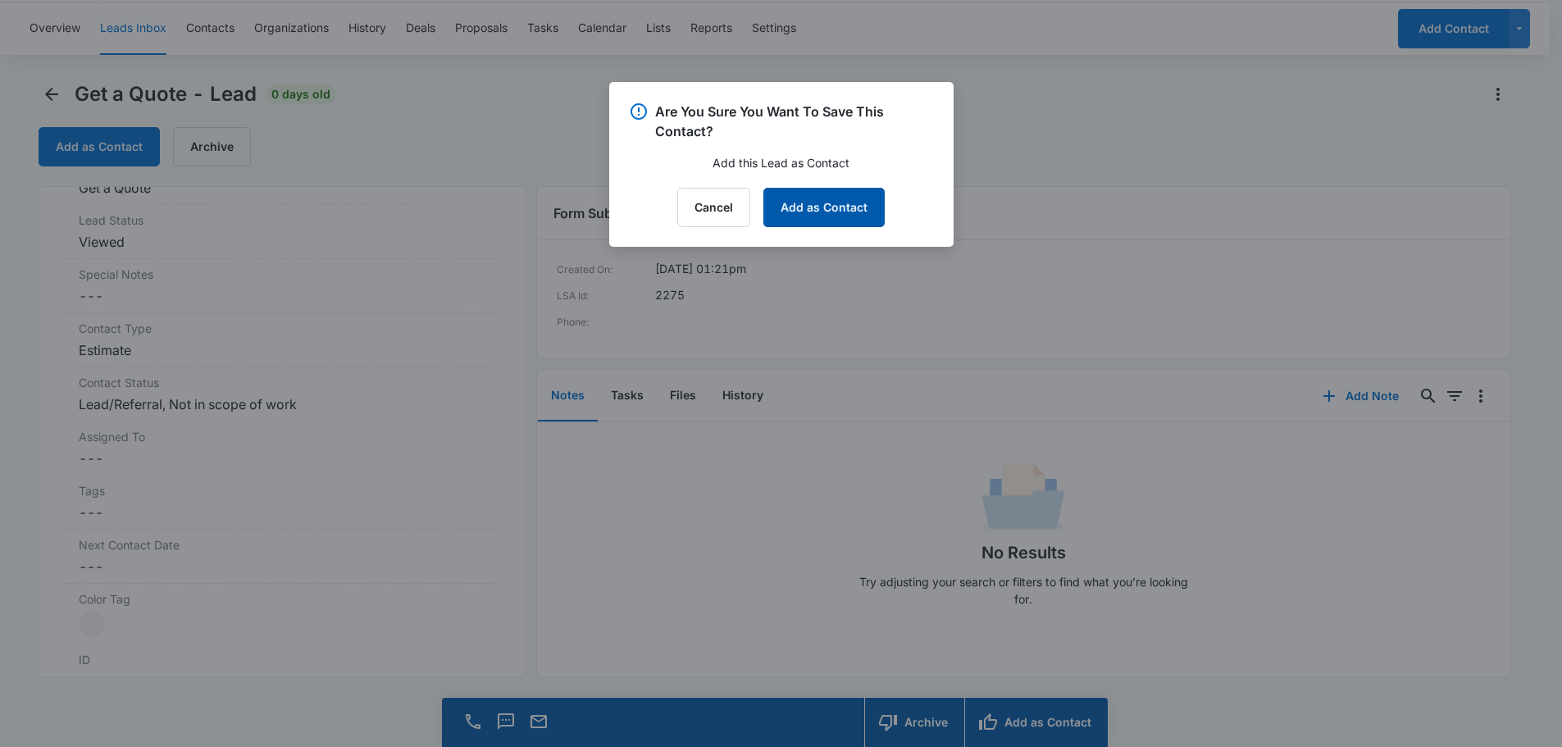
click at [809, 200] on button "Add as Contact" at bounding box center [823, 207] width 121 height 39
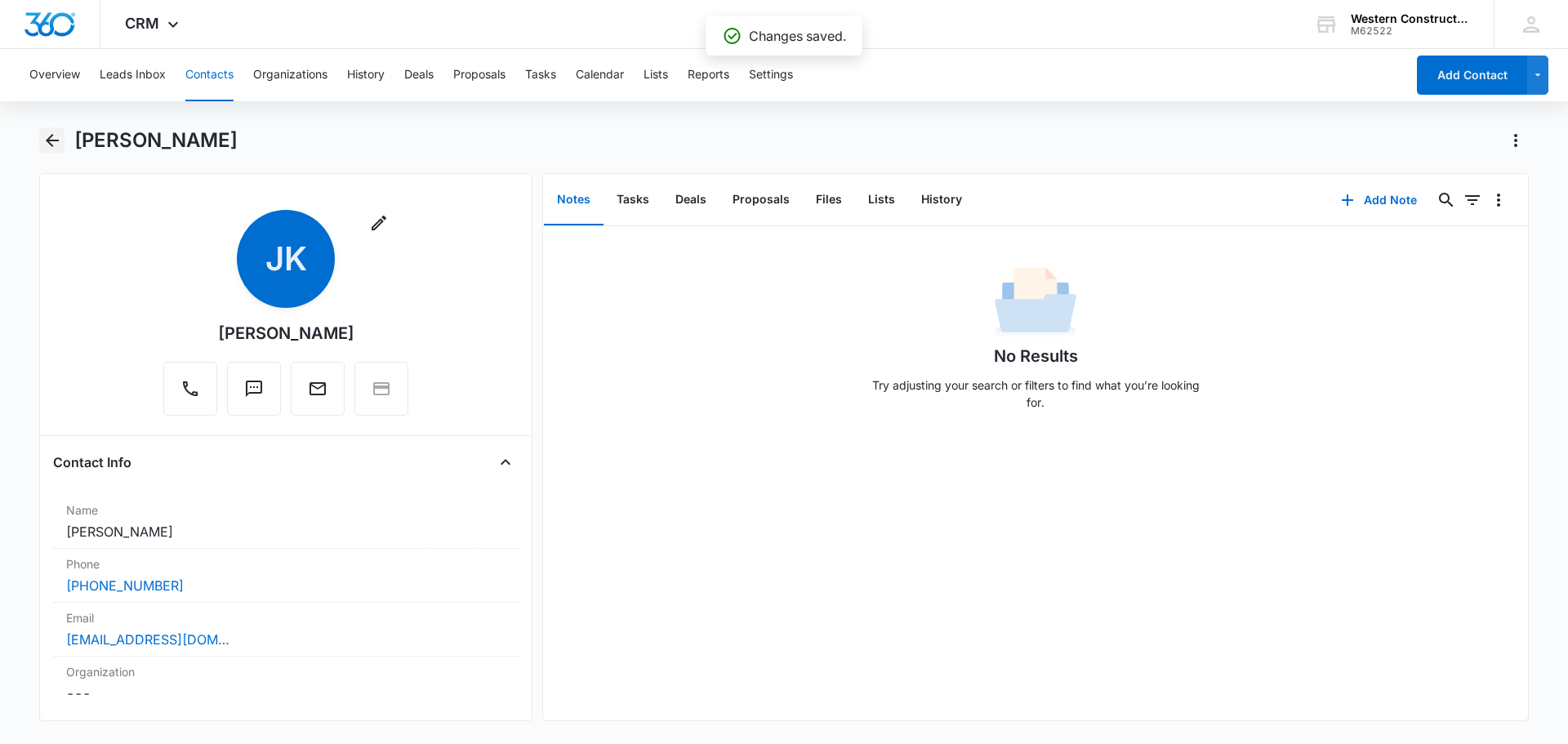
click at [52, 133] on icon "Back" at bounding box center [53, 140] width 20 height 20
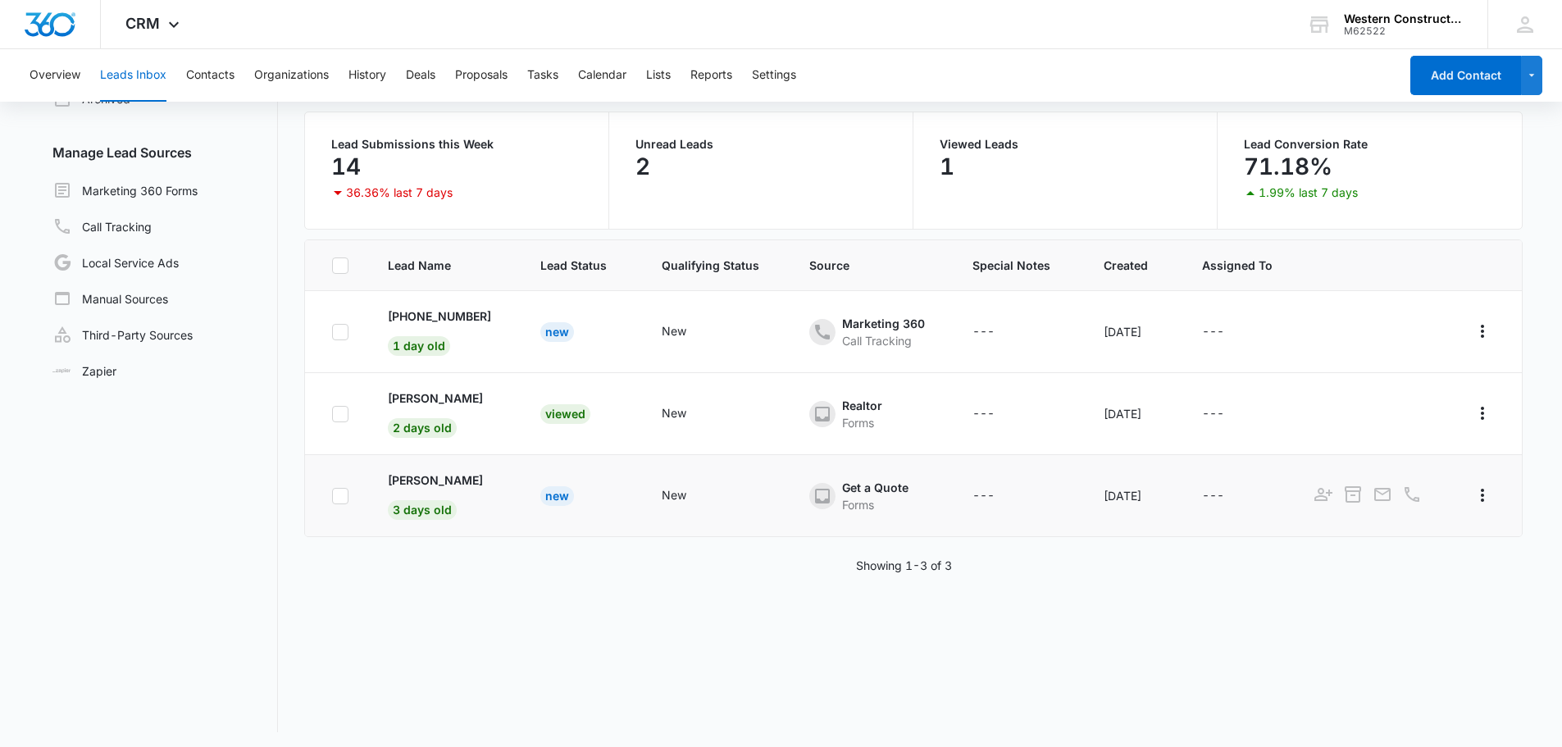
scroll to position [126, 0]
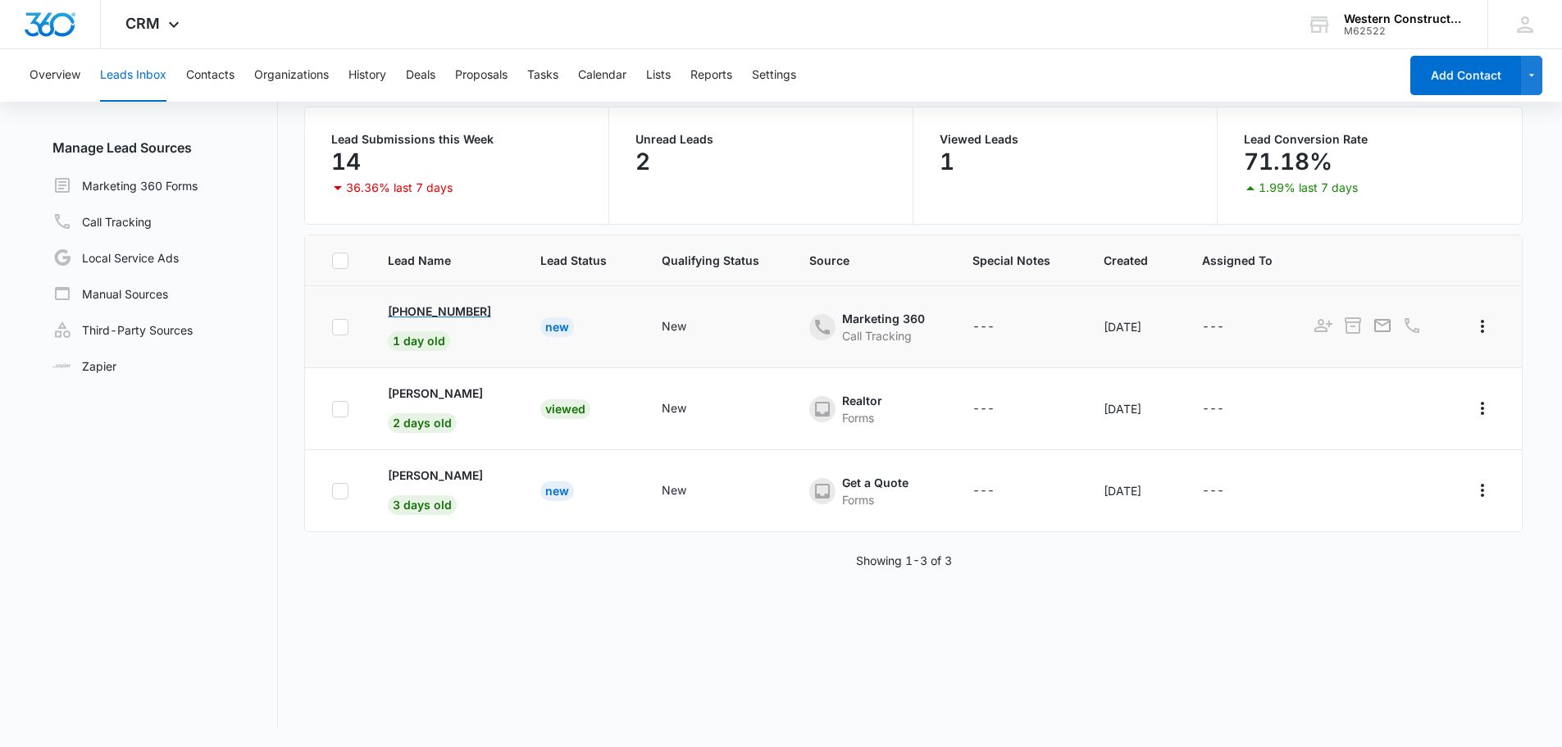
click at [428, 304] on p "[PHONE_NUMBER]" at bounding box center [439, 311] width 103 height 17
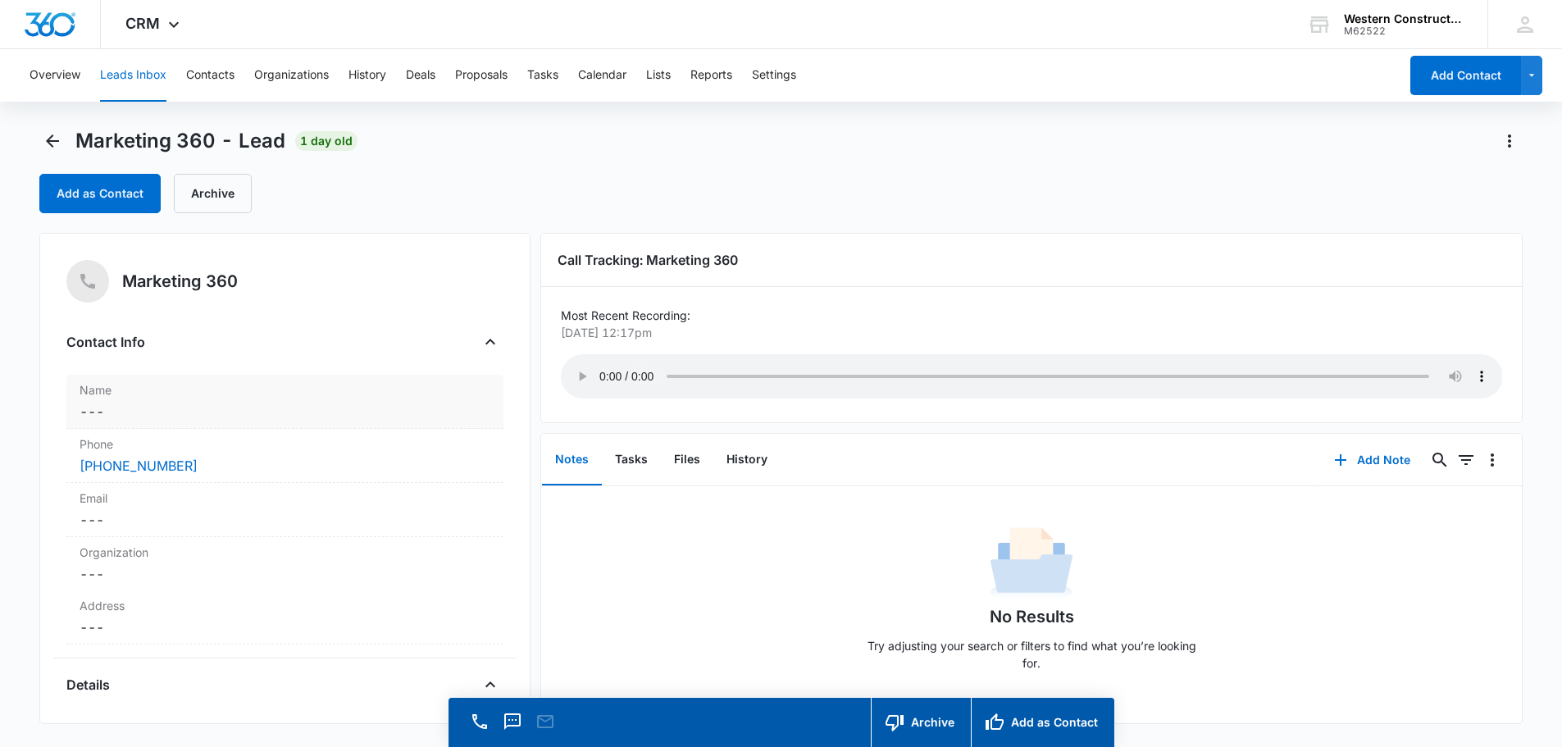
click at [141, 416] on dd "Cancel Save Changes ---" at bounding box center [285, 412] width 411 height 20
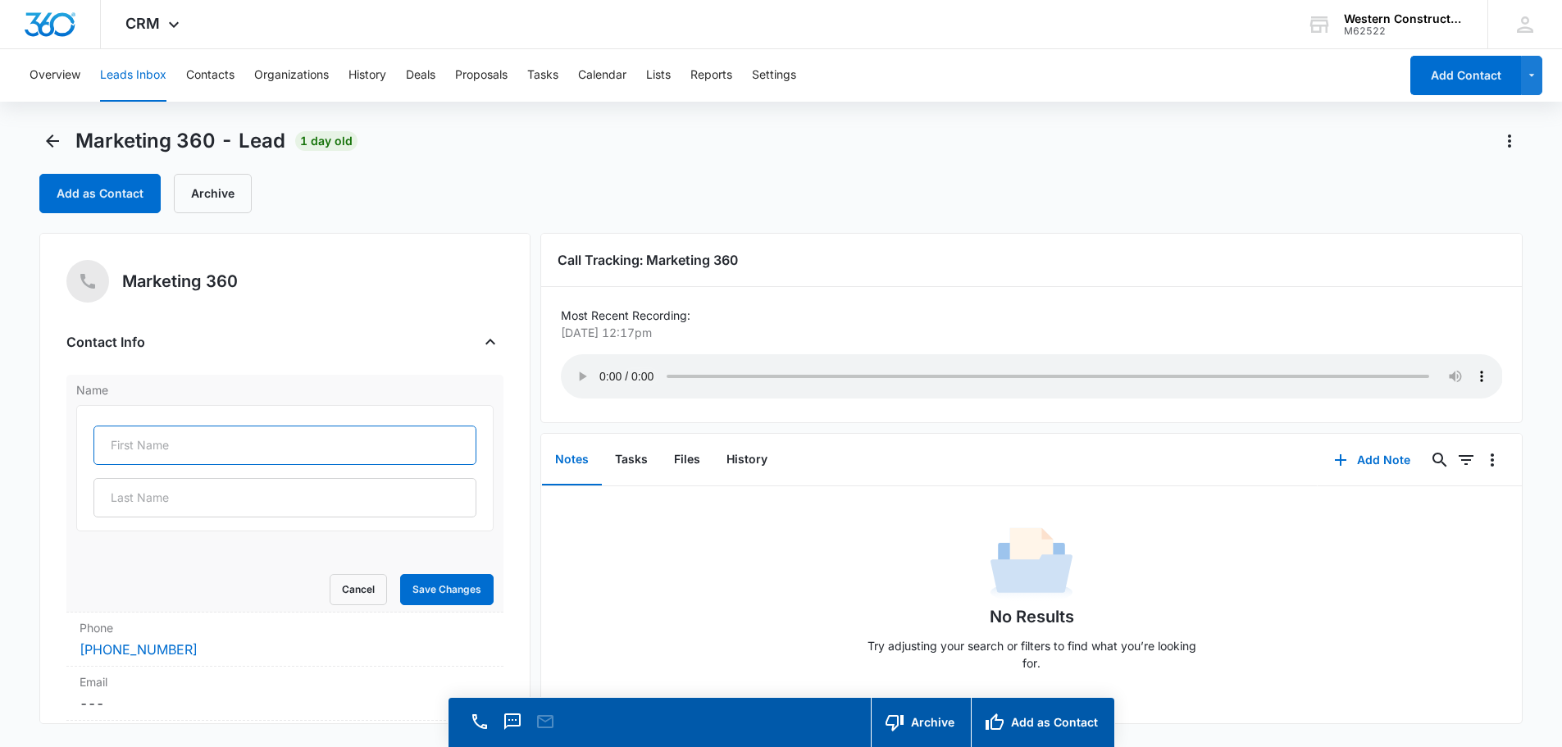
click at [152, 431] on input "text" at bounding box center [284, 445] width 383 height 39
type input "[PERSON_NAME]"
click at [437, 586] on button "Save Changes" at bounding box center [446, 589] width 93 height 31
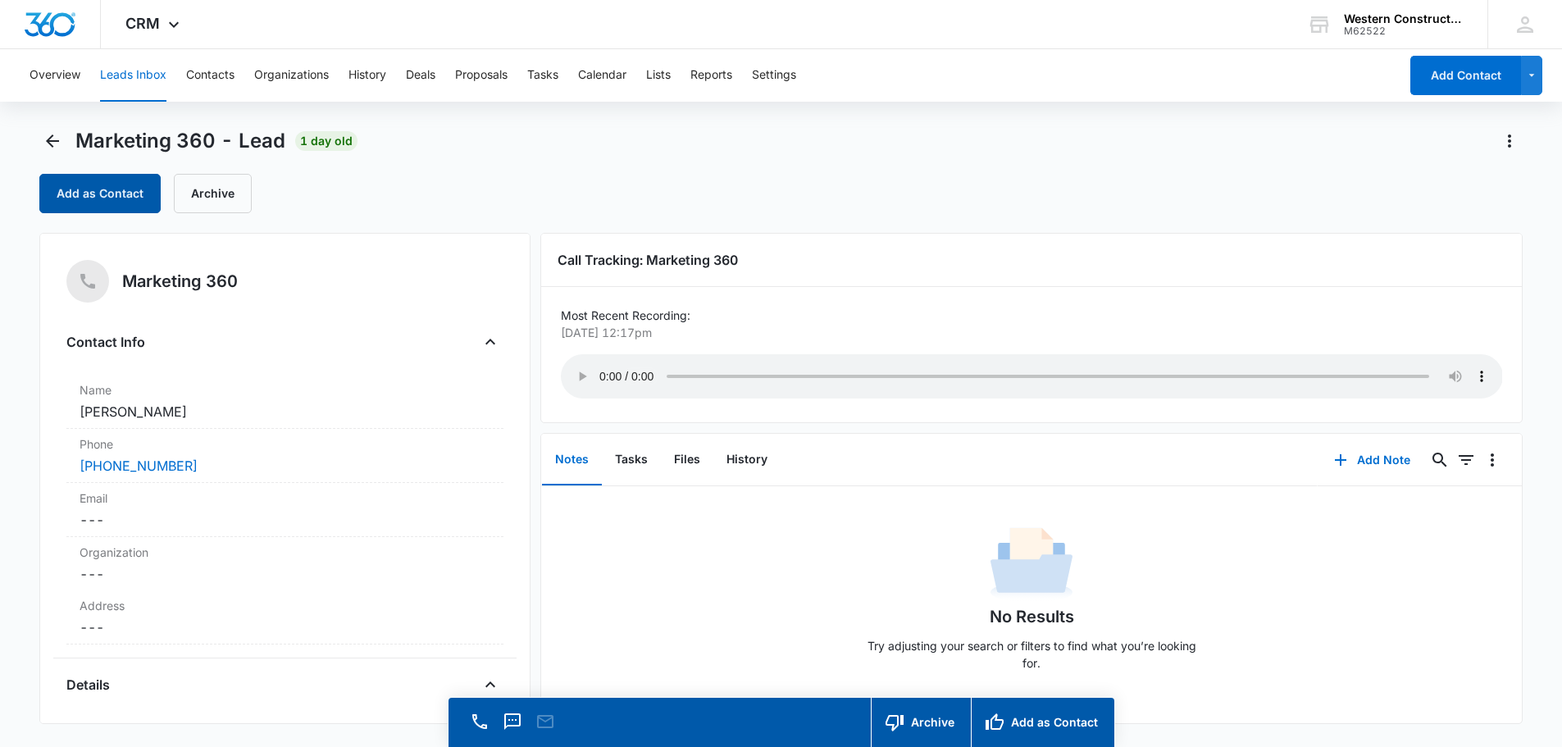
click at [123, 189] on button "Add as Contact" at bounding box center [99, 193] width 121 height 39
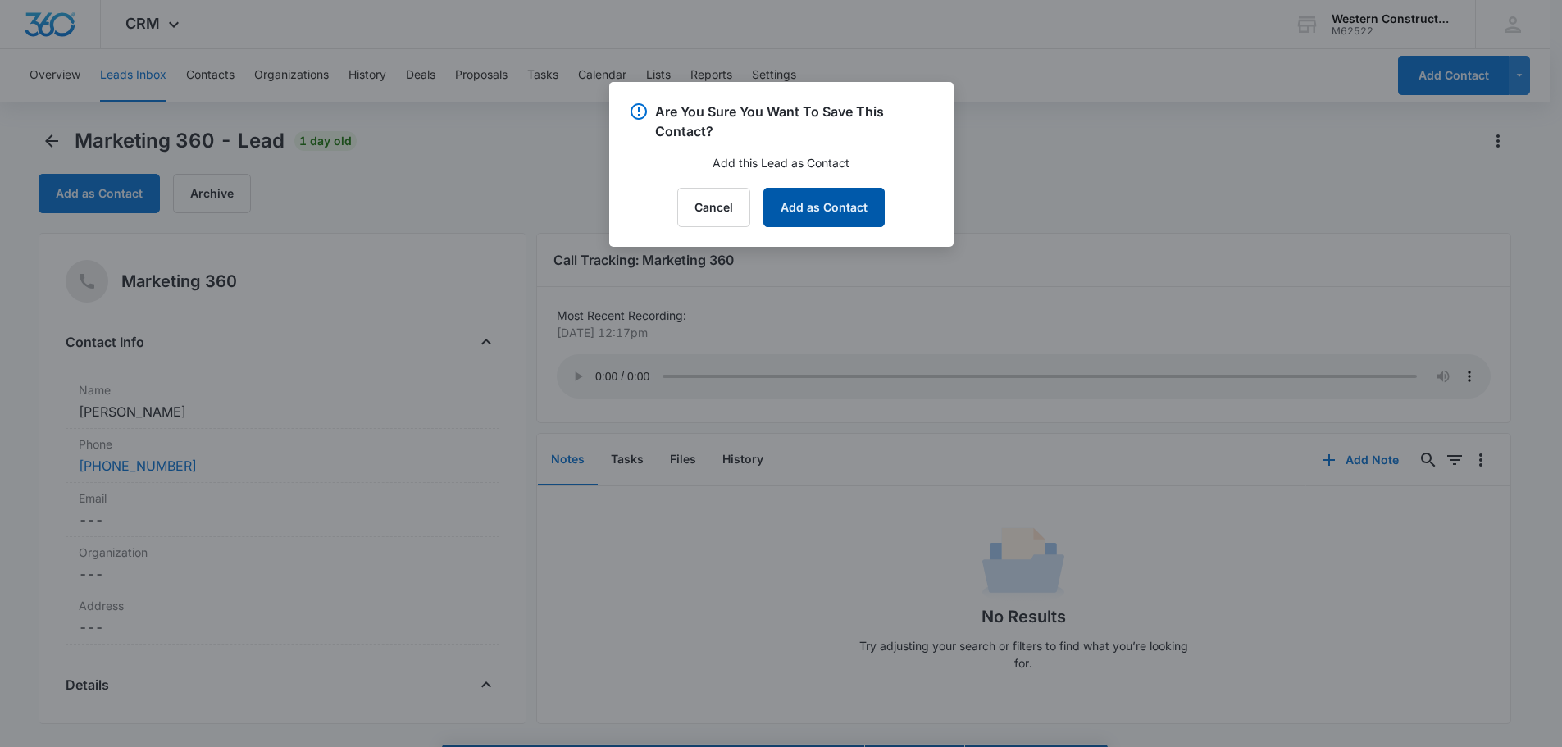
click at [822, 194] on button "Add as Contact" at bounding box center [823, 207] width 121 height 39
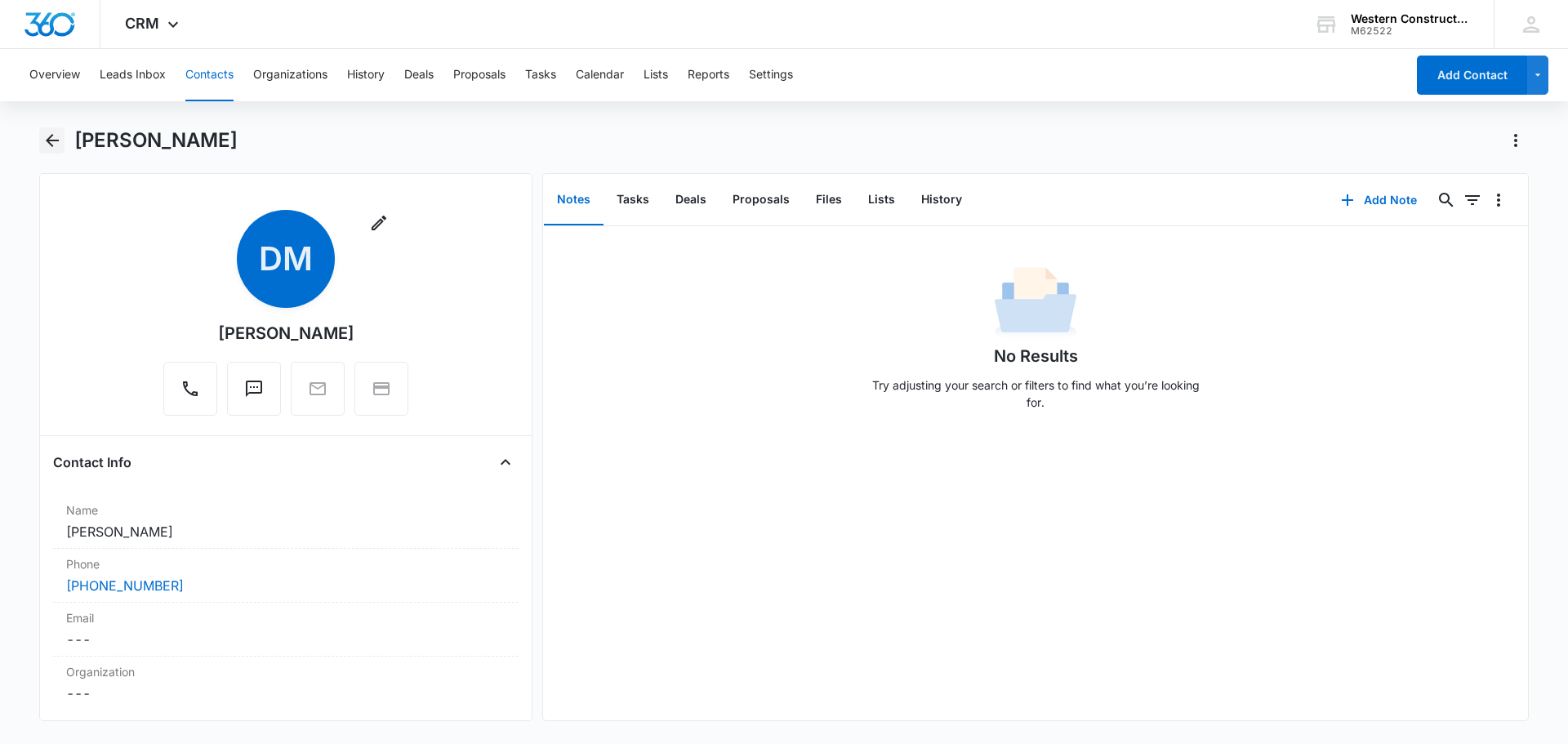
click at [54, 144] on icon "Back" at bounding box center [53, 140] width 20 height 20
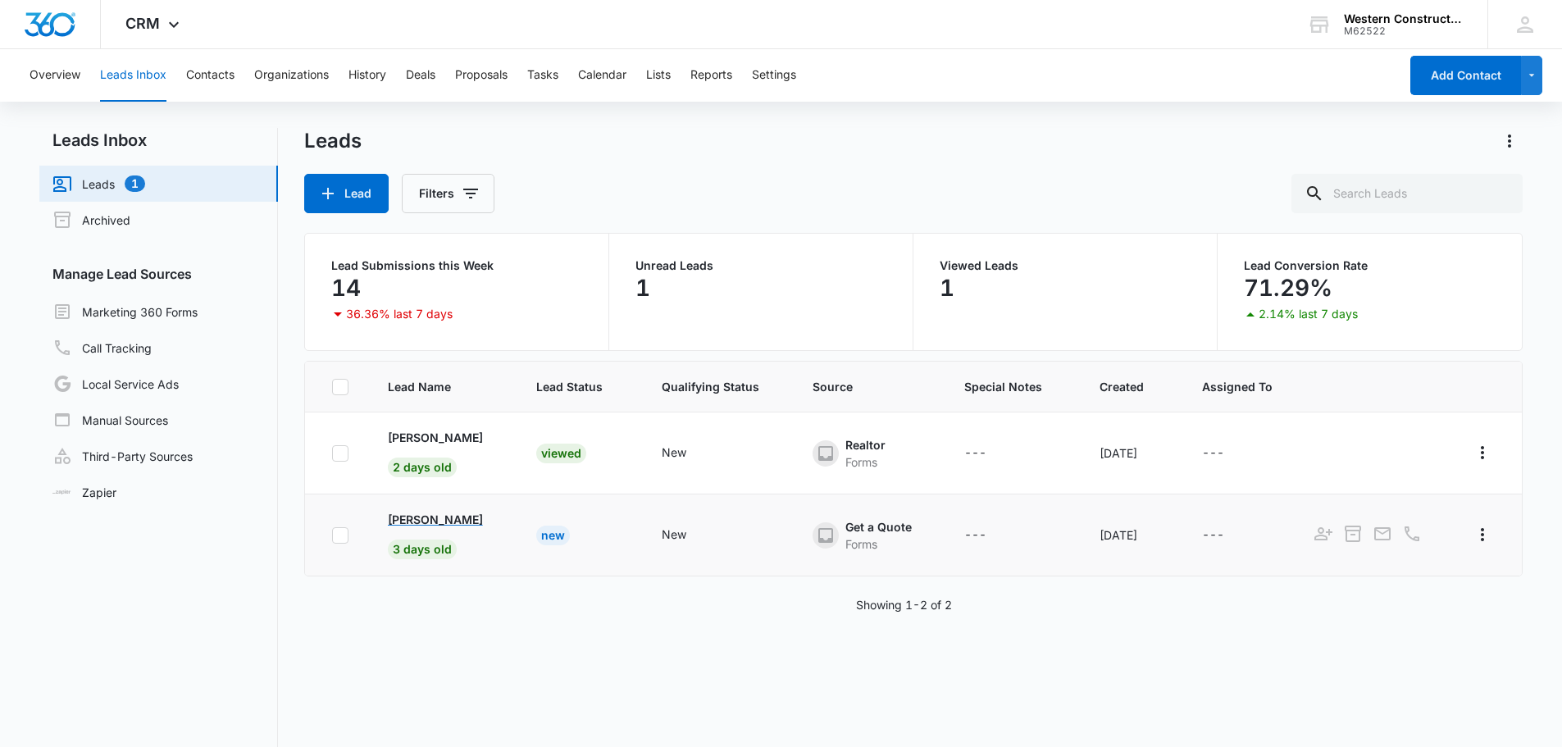
click at [449, 520] on p "[PERSON_NAME]" at bounding box center [435, 519] width 95 height 17
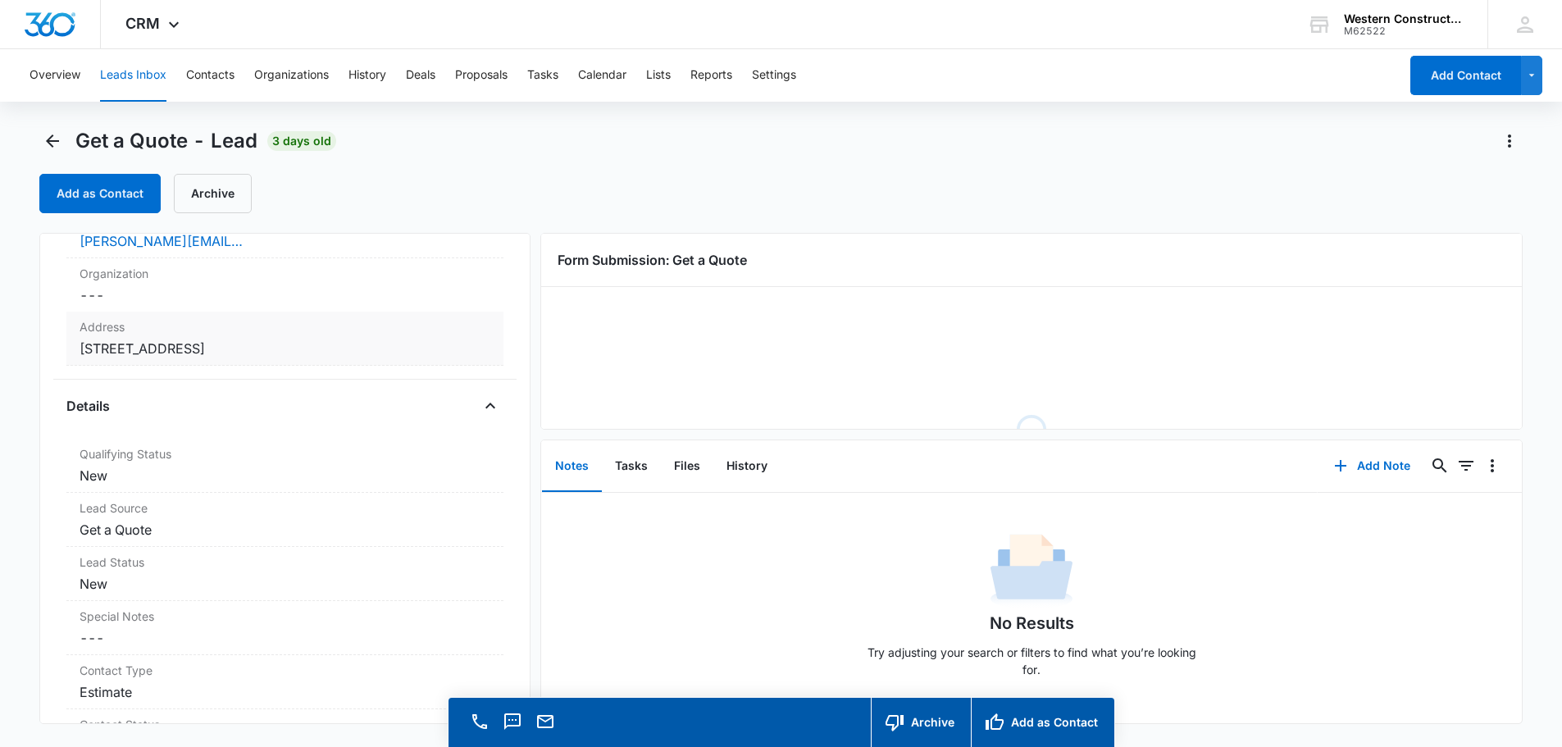
scroll to position [410, 0]
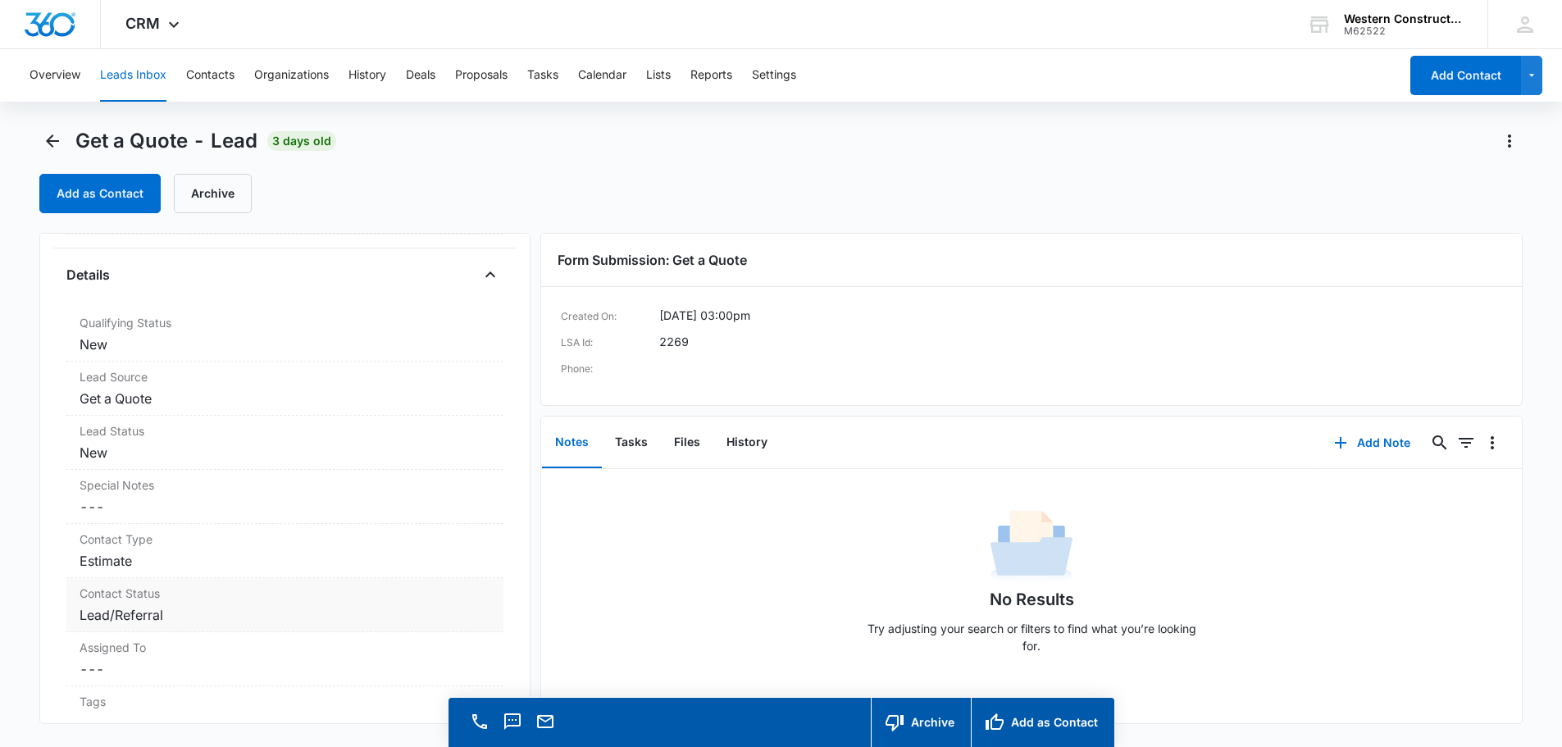
click at [338, 615] on dd "Cancel Save Changes Lead/Referral" at bounding box center [285, 615] width 411 height 20
click at [468, 631] on div "Lead/Referral" at bounding box center [284, 628] width 417 height 41
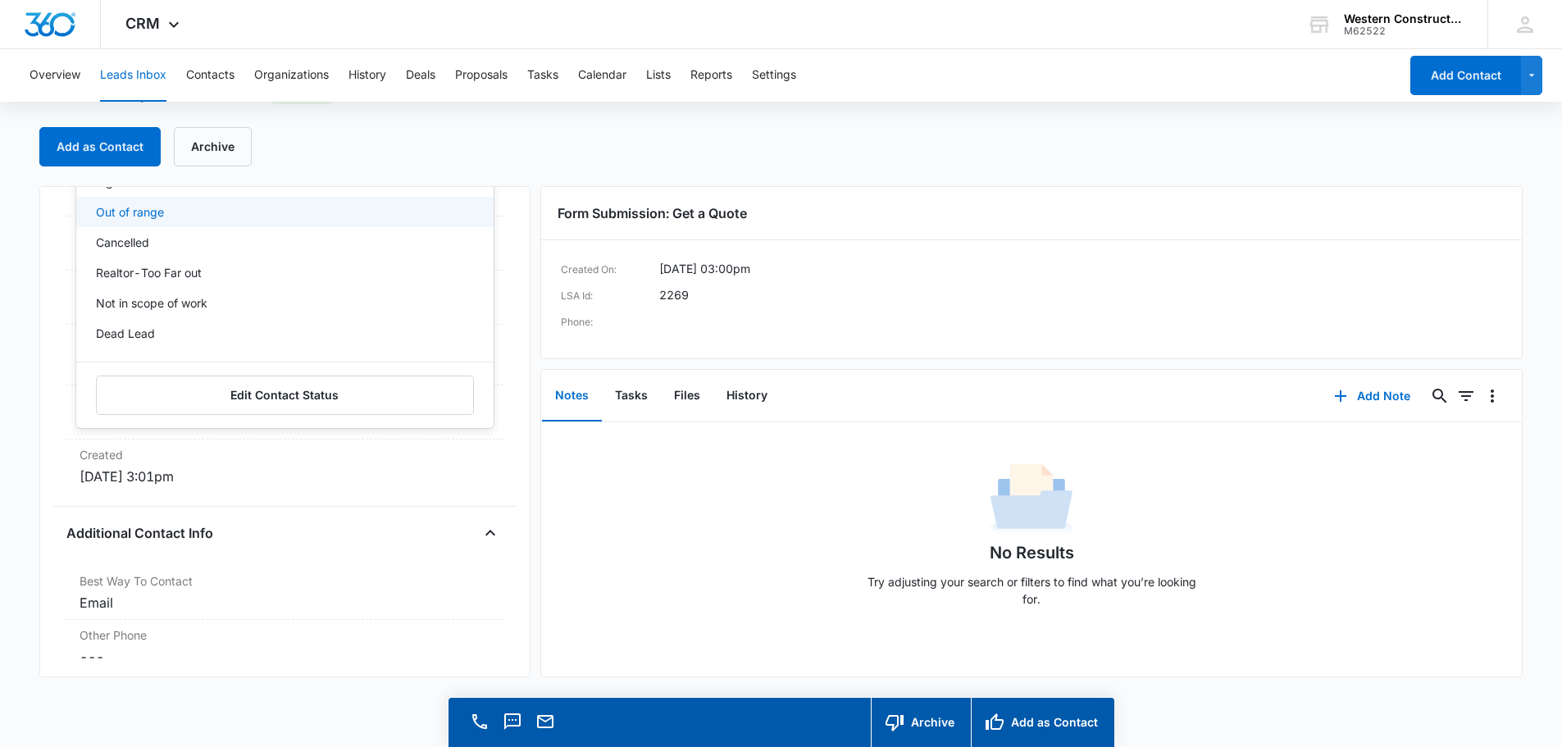
scroll to position [148, 0]
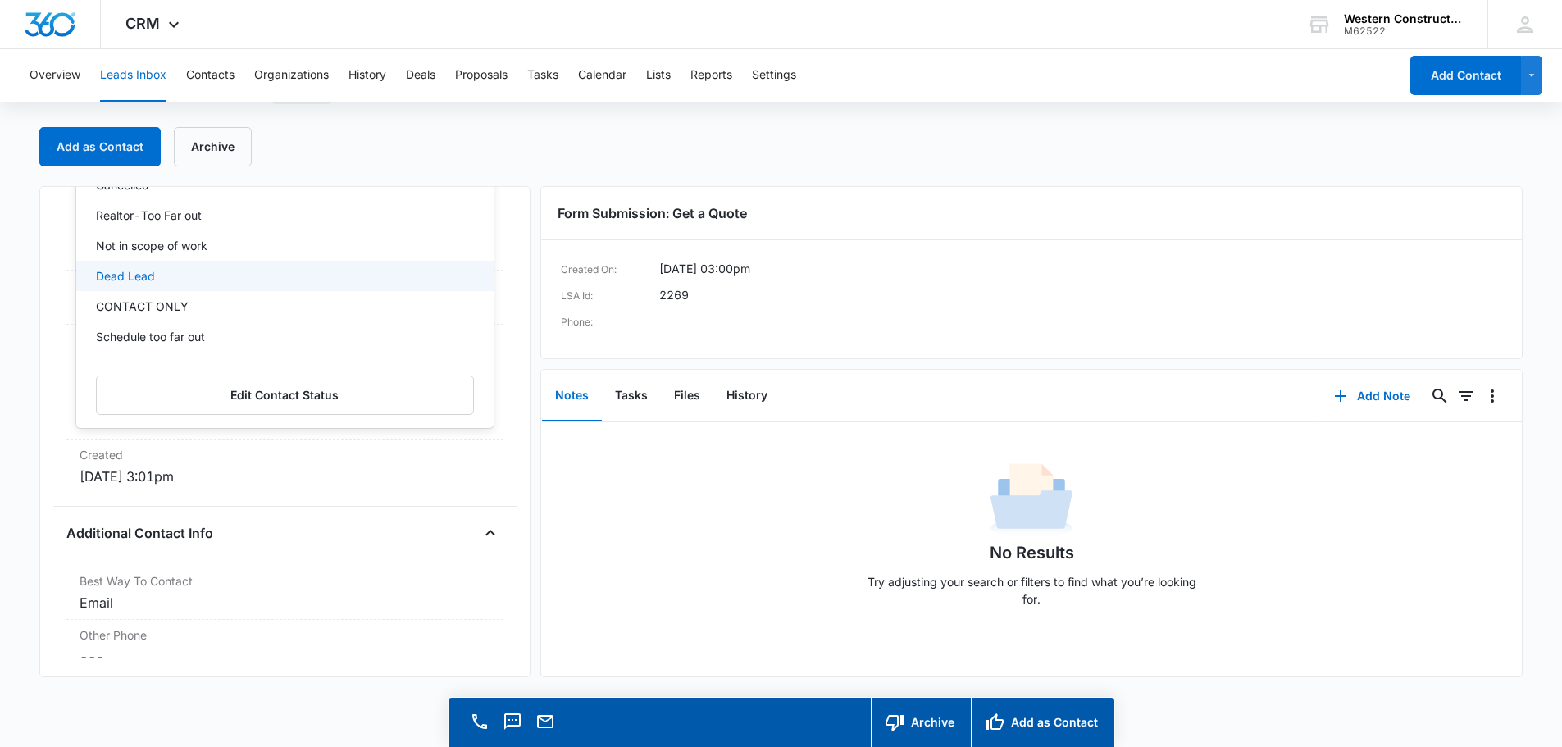
click at [171, 284] on div "Dead Lead" at bounding box center [283, 275] width 375 height 17
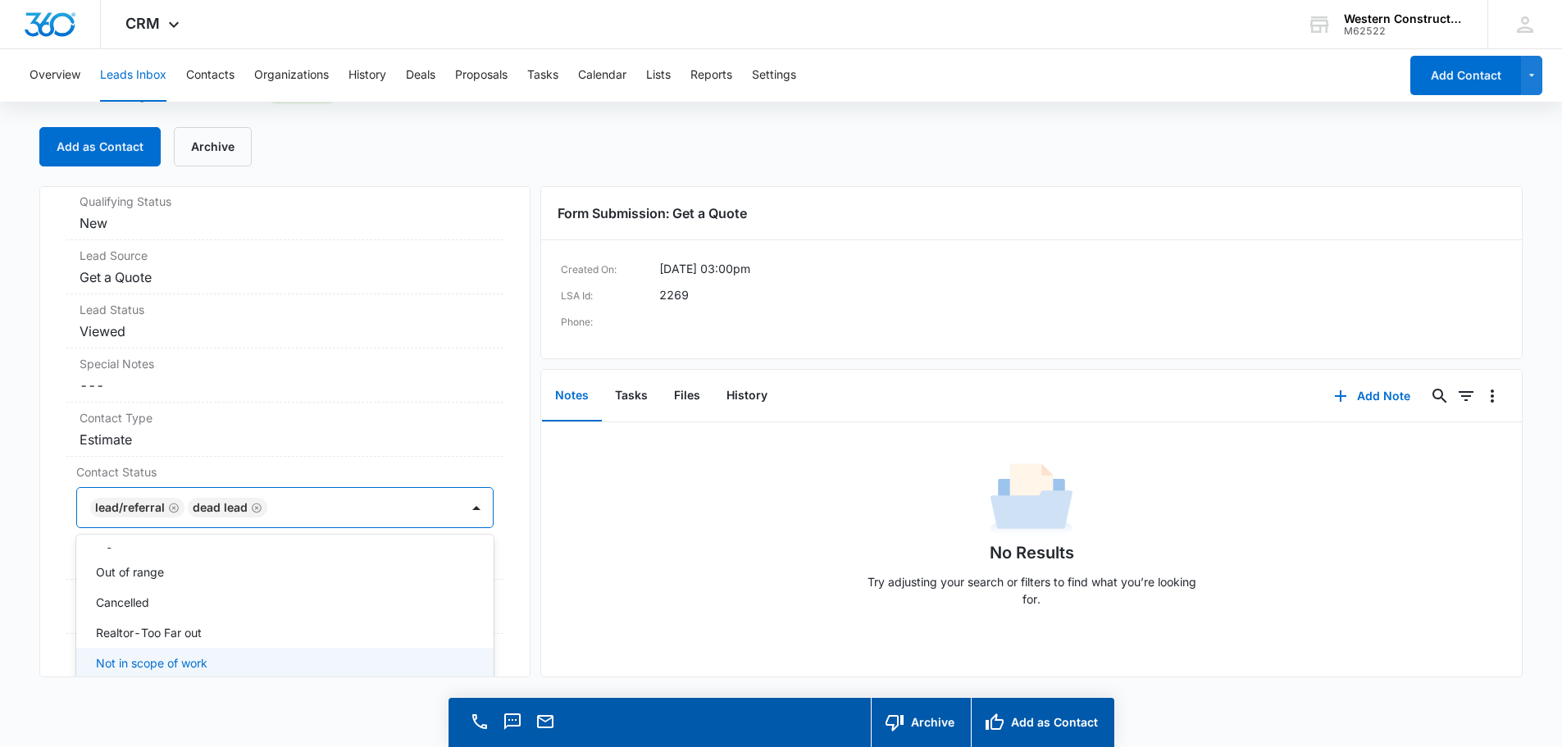
click at [496, 512] on div "Get a Quote Contact Info Name Cancel Save Changes [PERSON_NAME] Phone Cancel Sa…" at bounding box center [284, 431] width 491 height 491
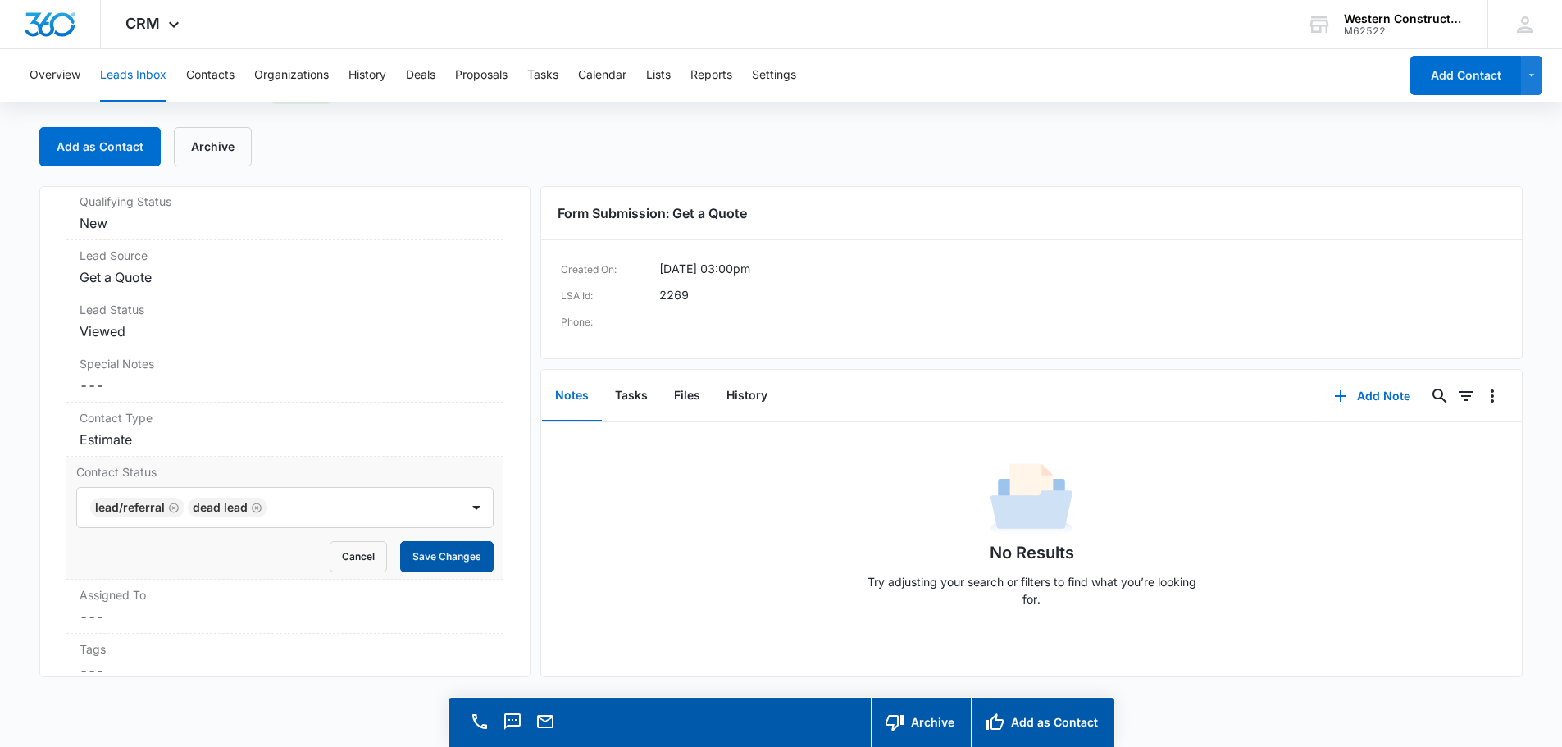
click at [454, 541] on button "Save Changes" at bounding box center [446, 556] width 93 height 31
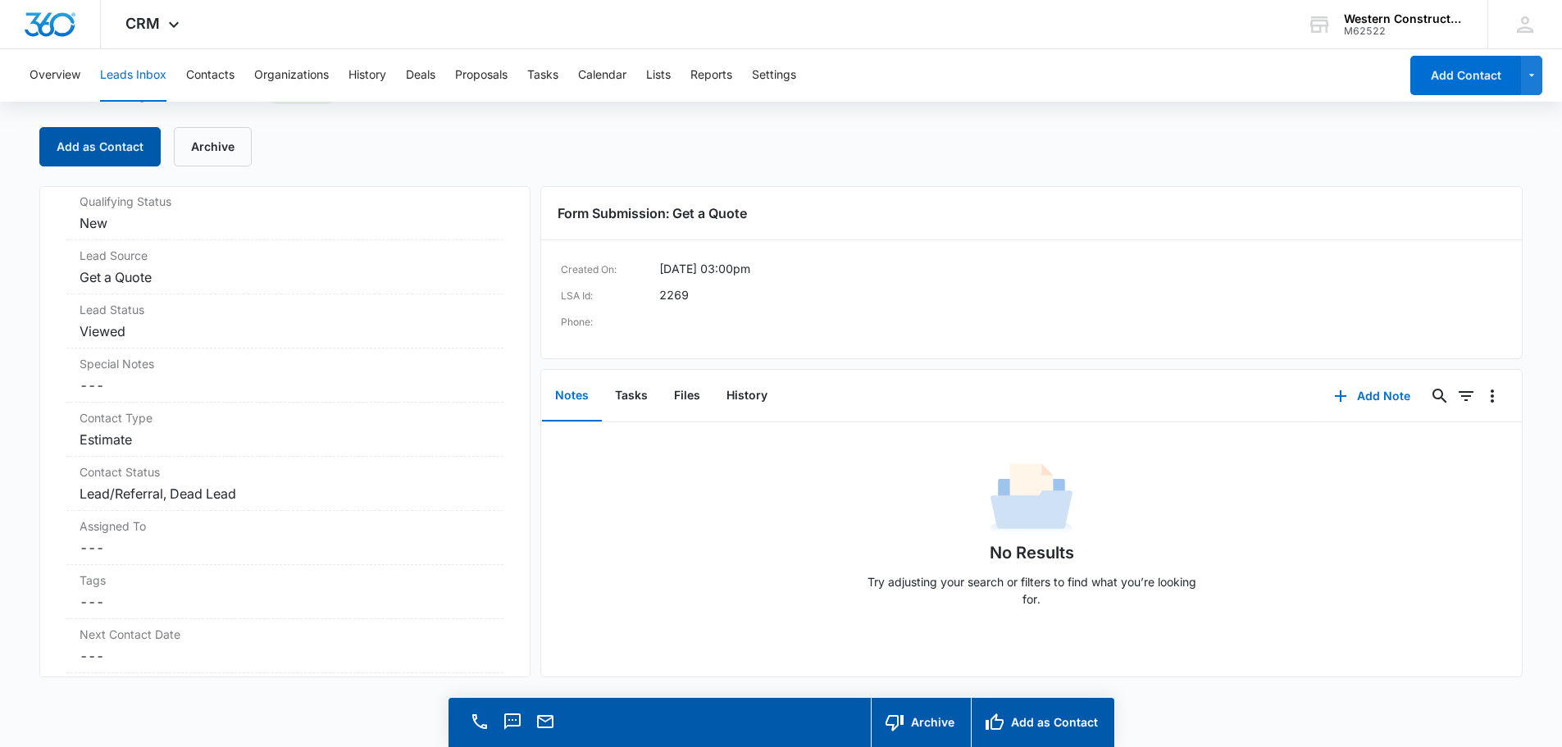
click at [101, 150] on button "Add as Contact" at bounding box center [99, 146] width 121 height 39
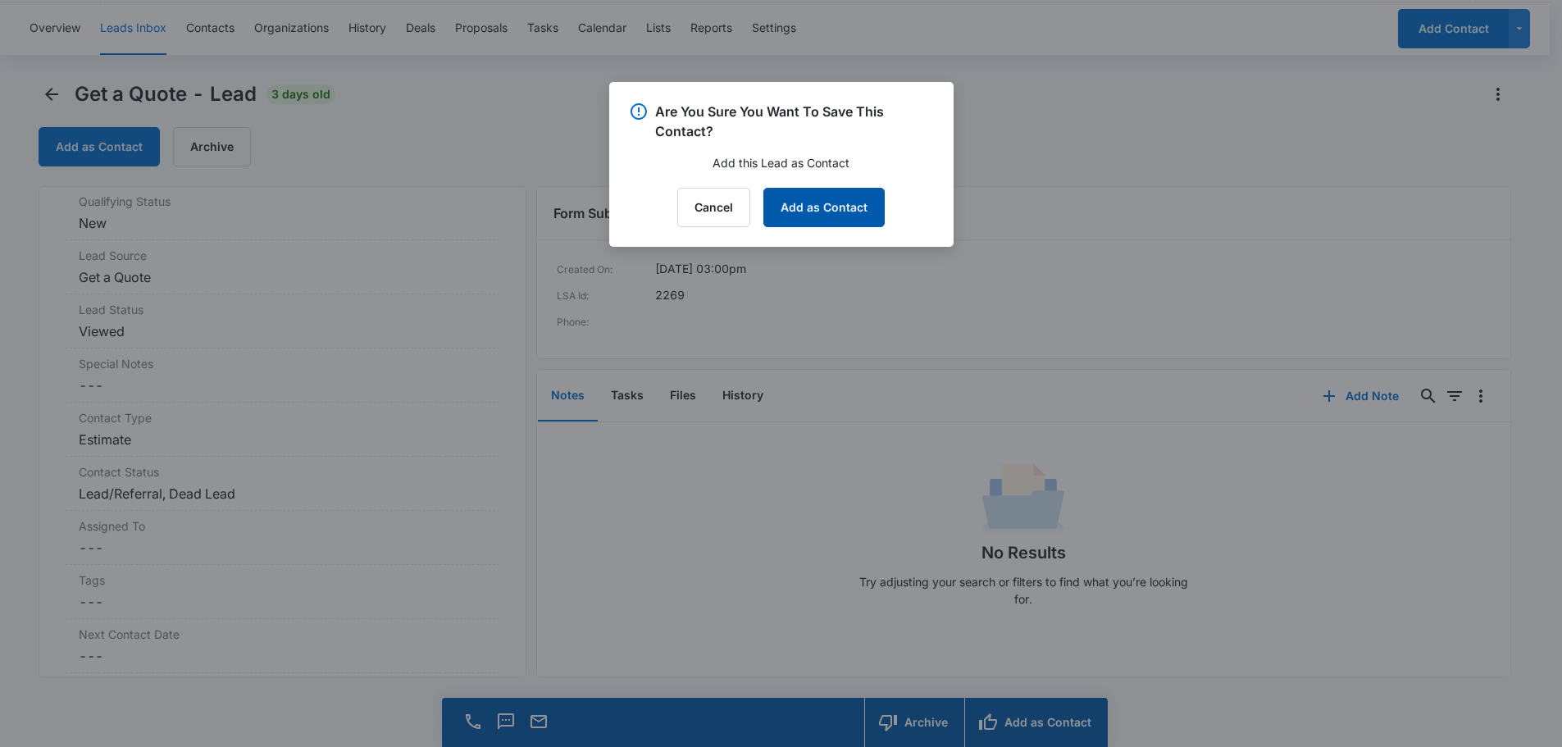
click at [840, 196] on button "Add as Contact" at bounding box center [823, 207] width 121 height 39
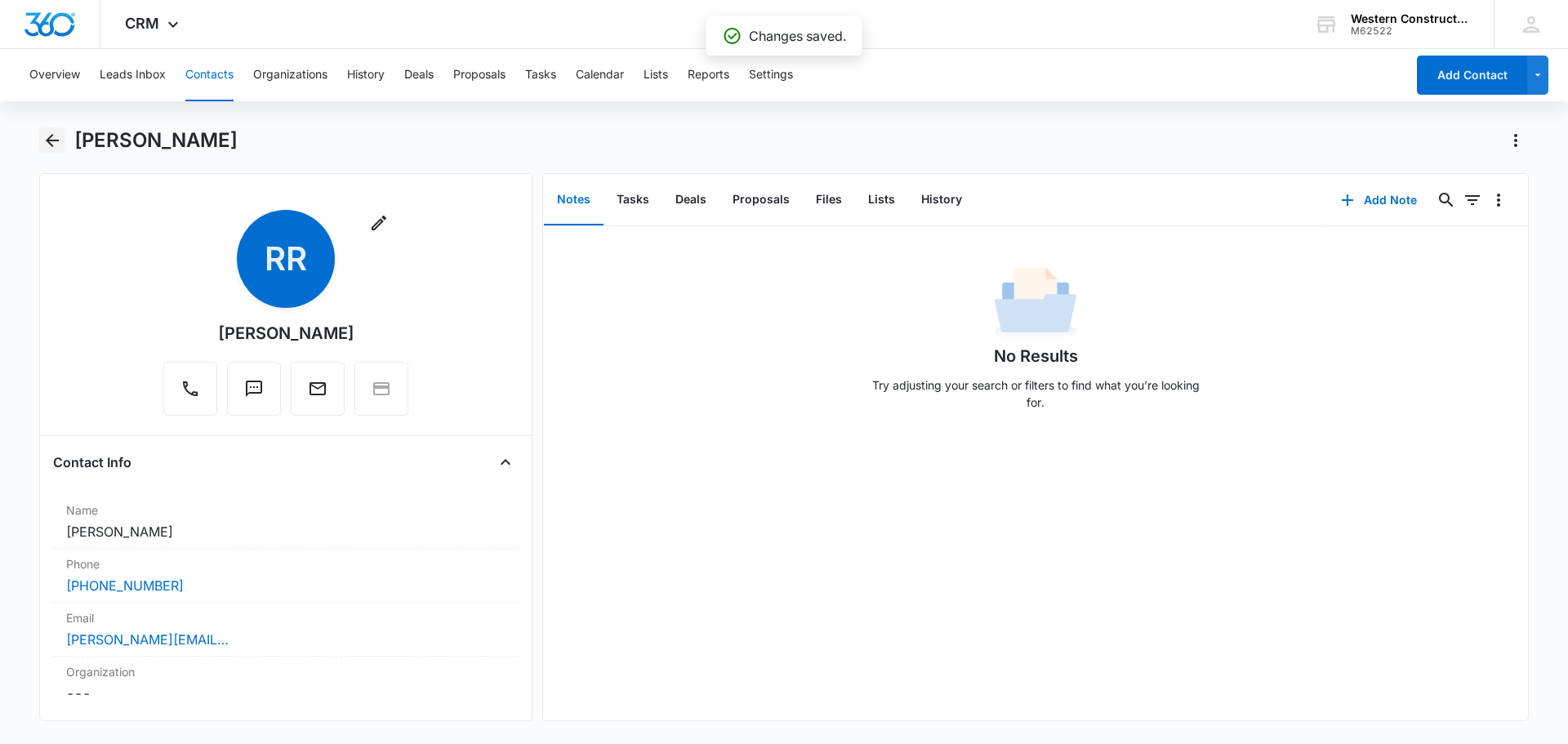
click at [53, 139] on icon "Back" at bounding box center [52, 139] width 13 height 13
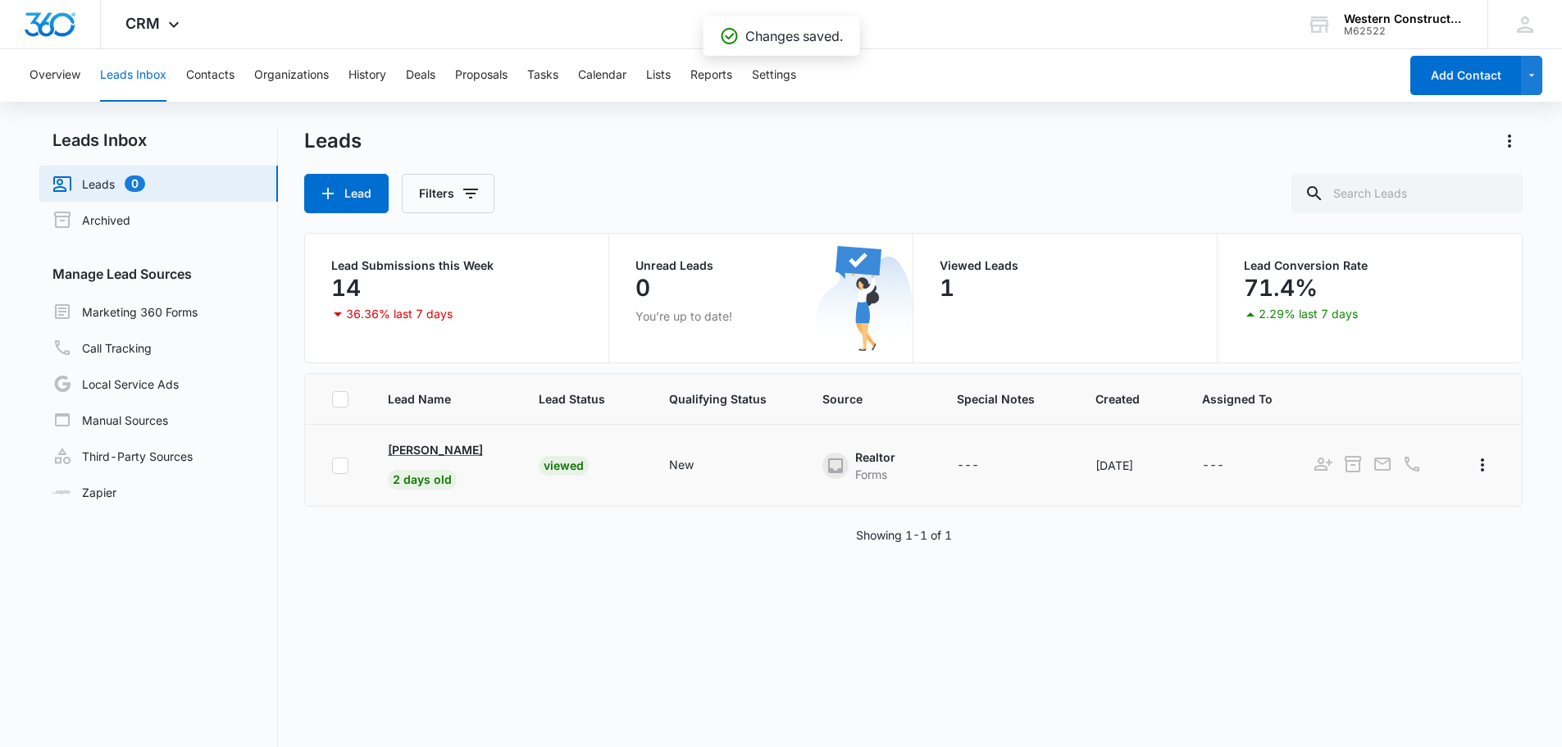
click at [442, 456] on p "[PERSON_NAME]" at bounding box center [435, 449] width 95 height 17
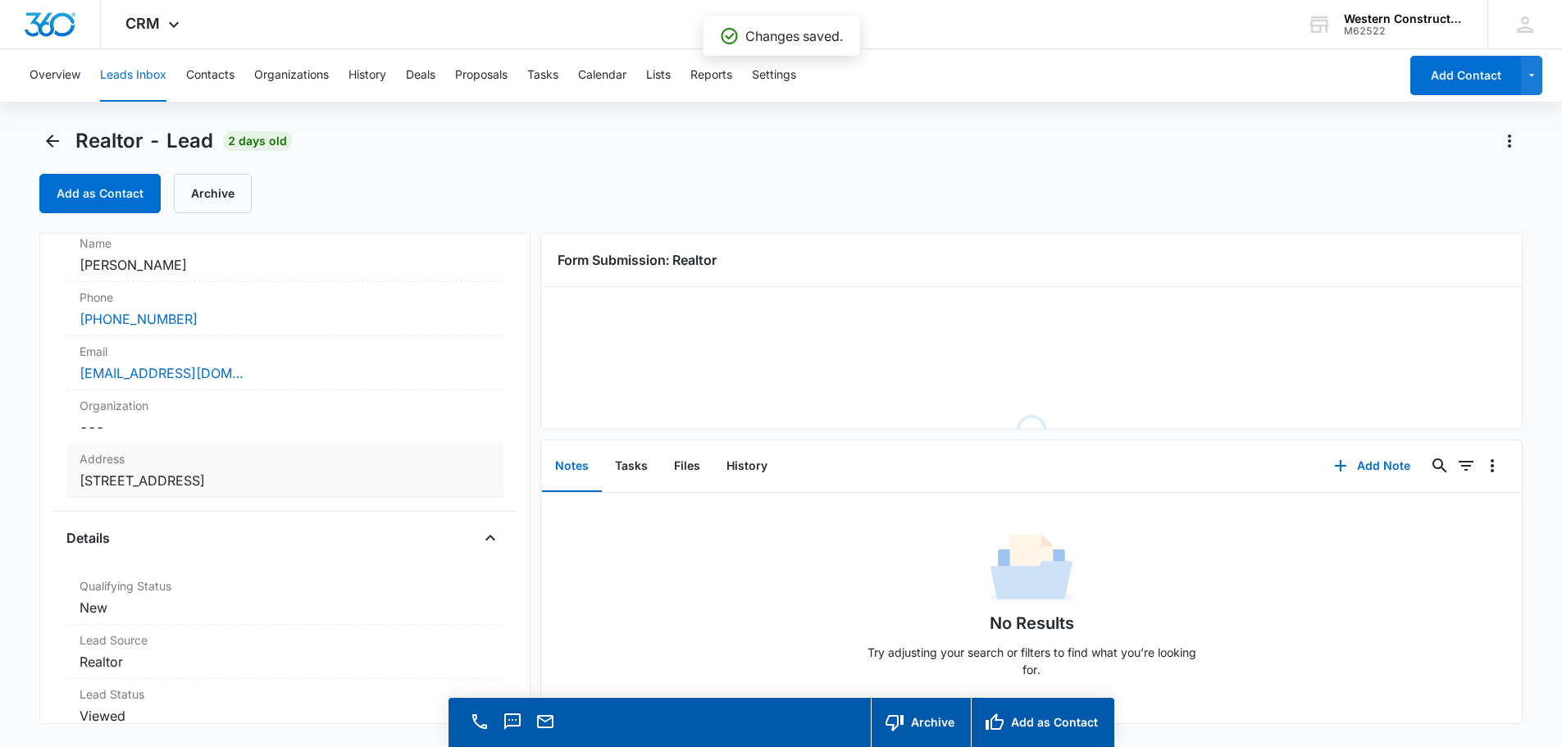
scroll to position [492, 0]
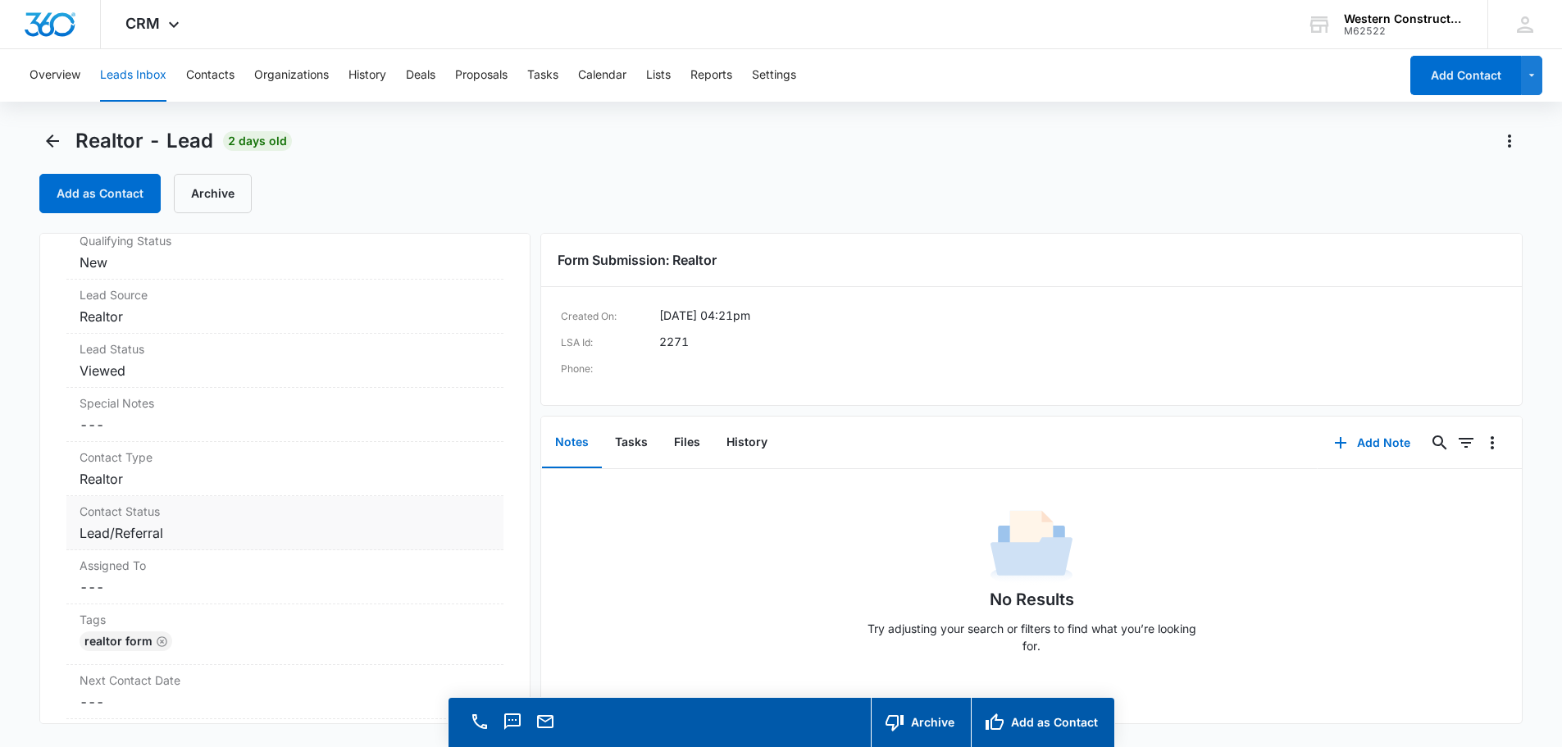
click at [370, 534] on dd "Cancel Save Changes Lead/Referral" at bounding box center [285, 533] width 411 height 20
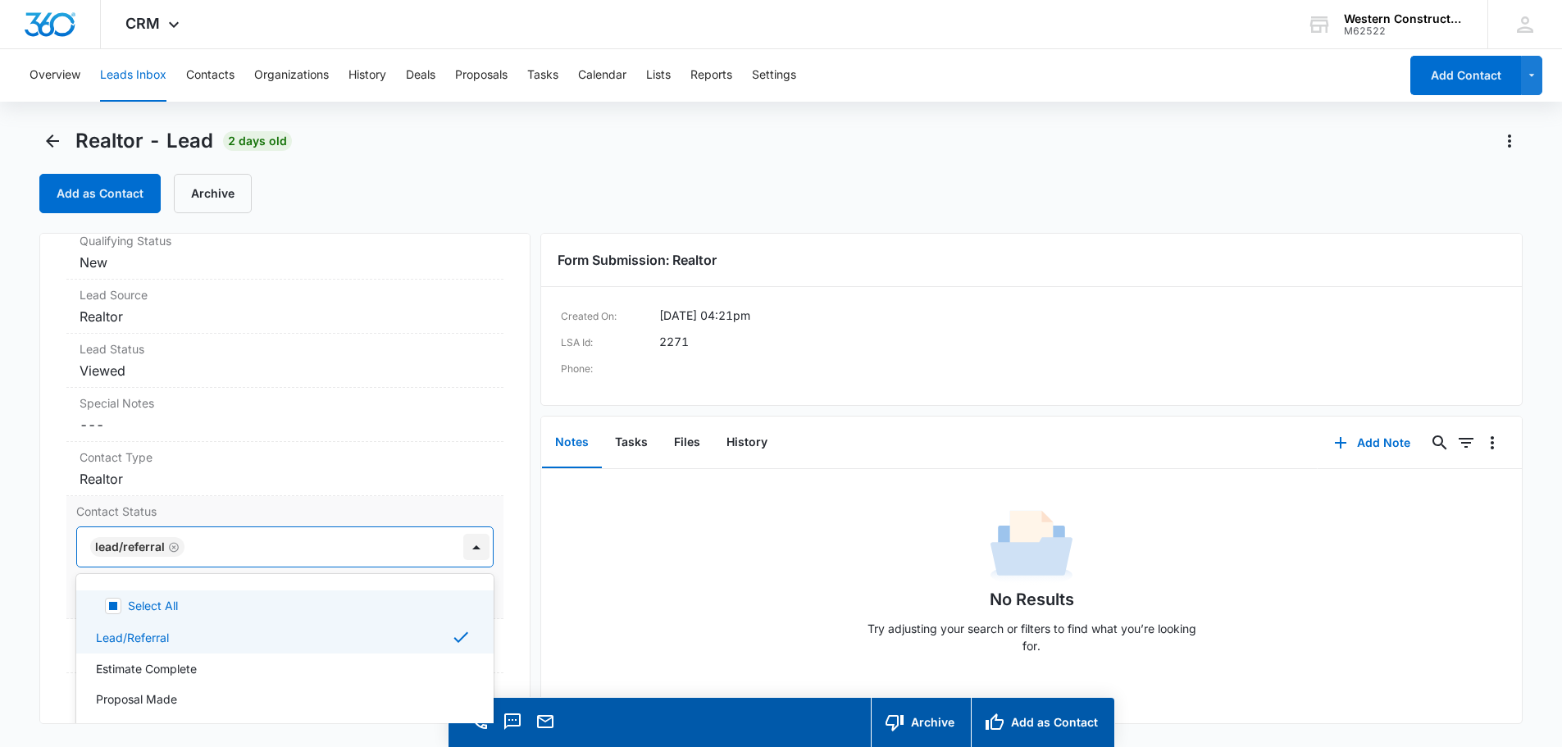
scroll to position [47, 0]
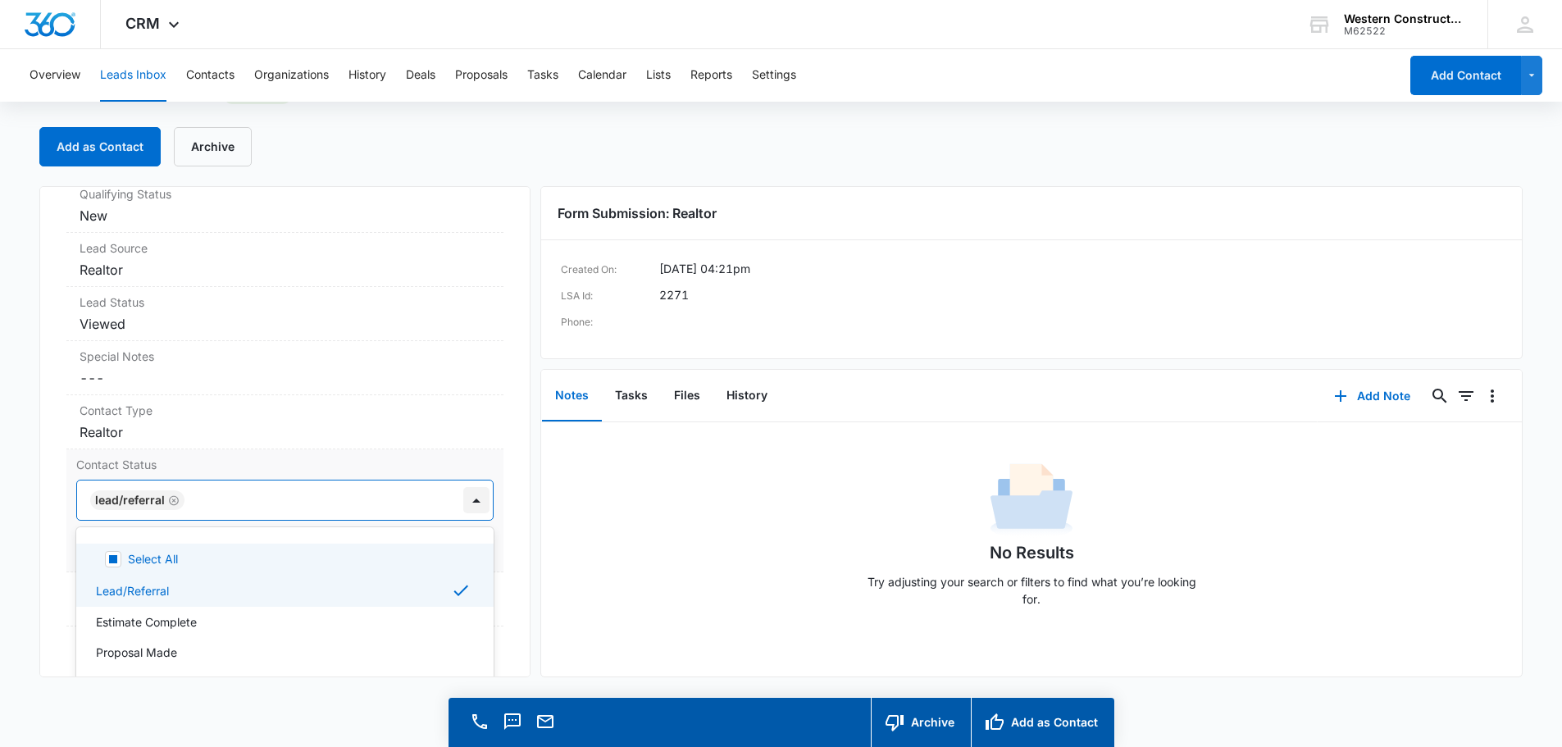
click at [462, 521] on div "12 results available. Use Up and Down to choose options, press Enter to select …" at bounding box center [284, 500] width 417 height 41
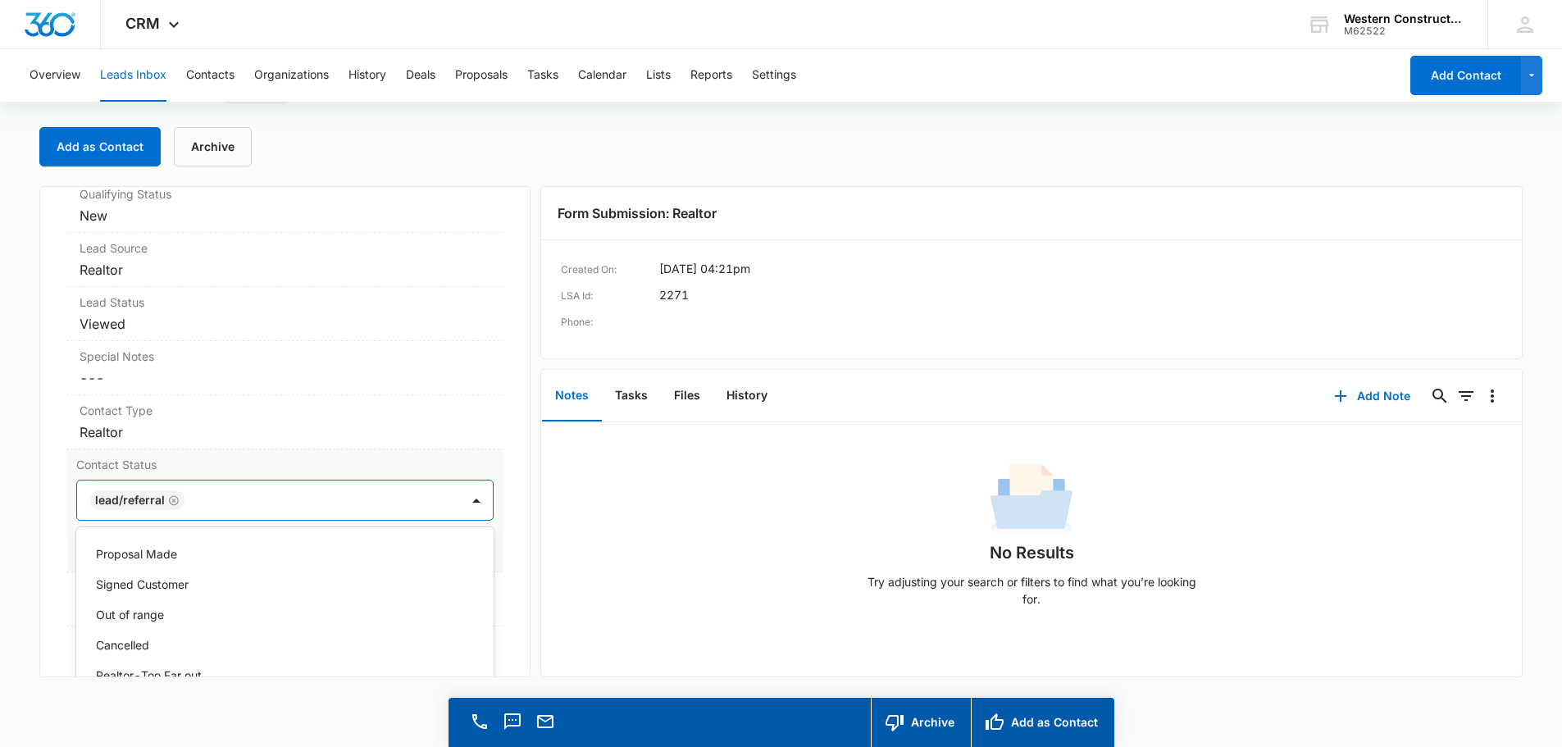
scroll to position [207, 0]
click at [150, 636] on div "Dead Lead" at bounding box center [284, 628] width 417 height 30
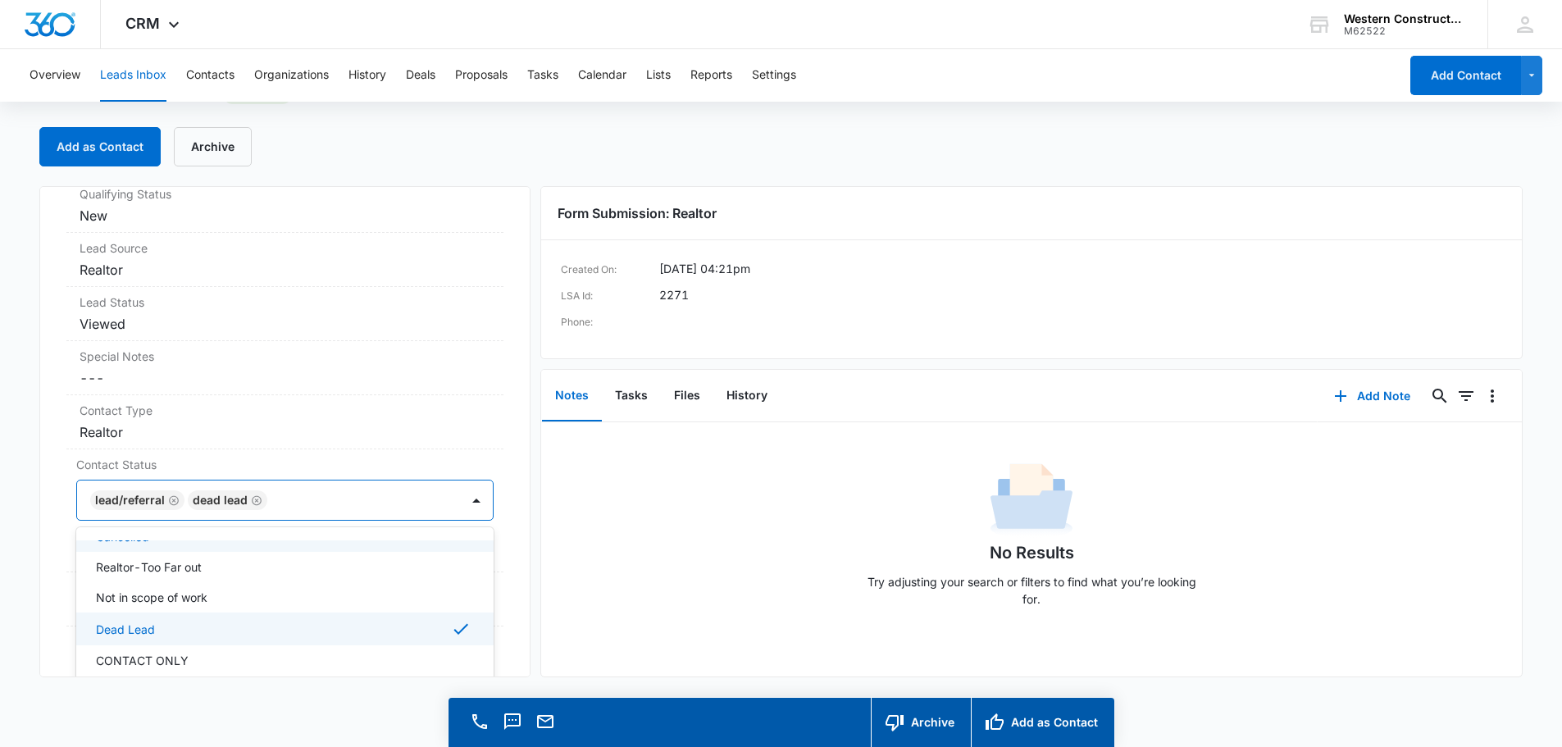
click at [511, 451] on div "Realtor Contact Info Name Cancel Save Changes [PERSON_NAME] Phone Cancel Save C…" at bounding box center [284, 431] width 491 height 491
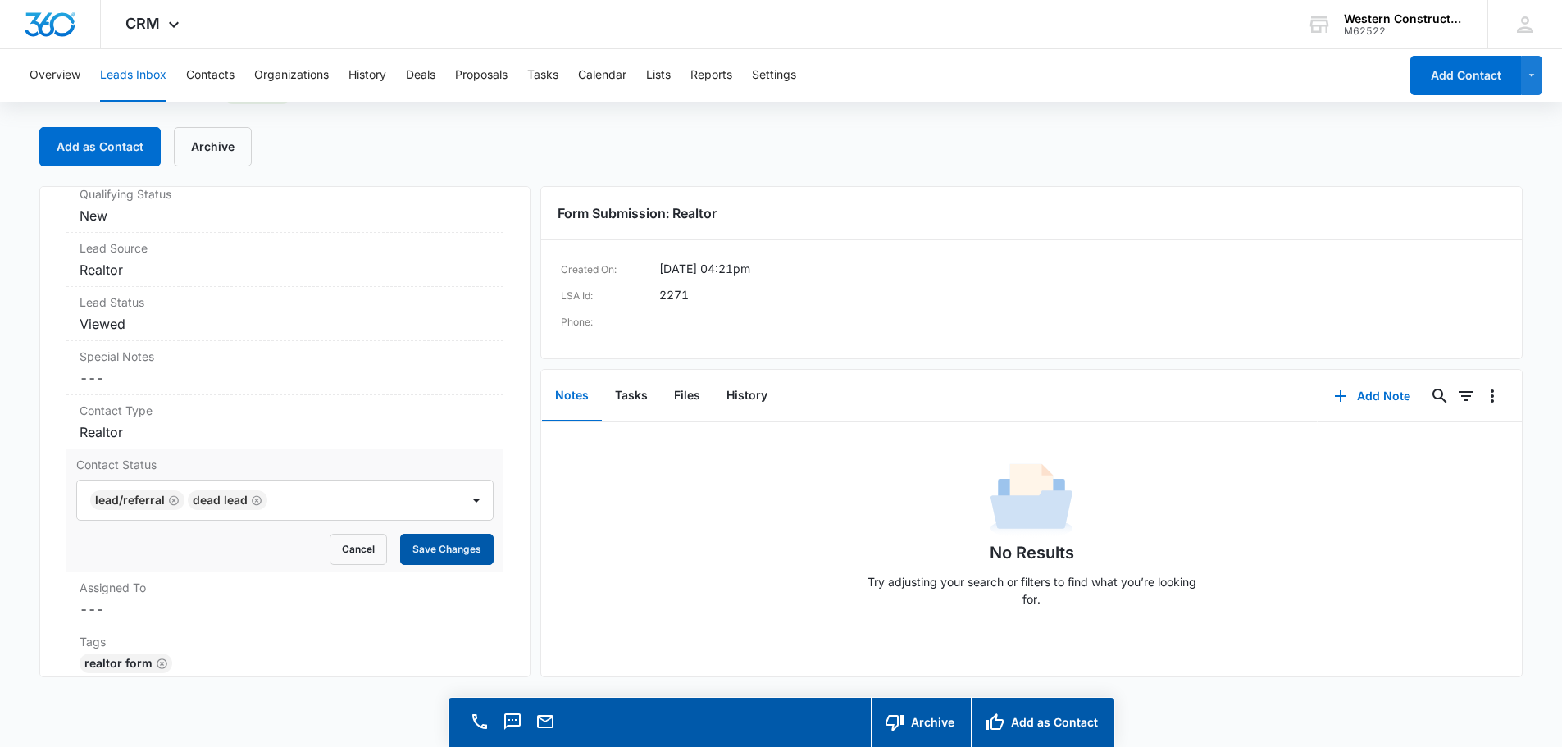
click at [444, 535] on button "Save Changes" at bounding box center [446, 549] width 93 height 31
click at [125, 154] on button "Add as Contact" at bounding box center [99, 146] width 121 height 39
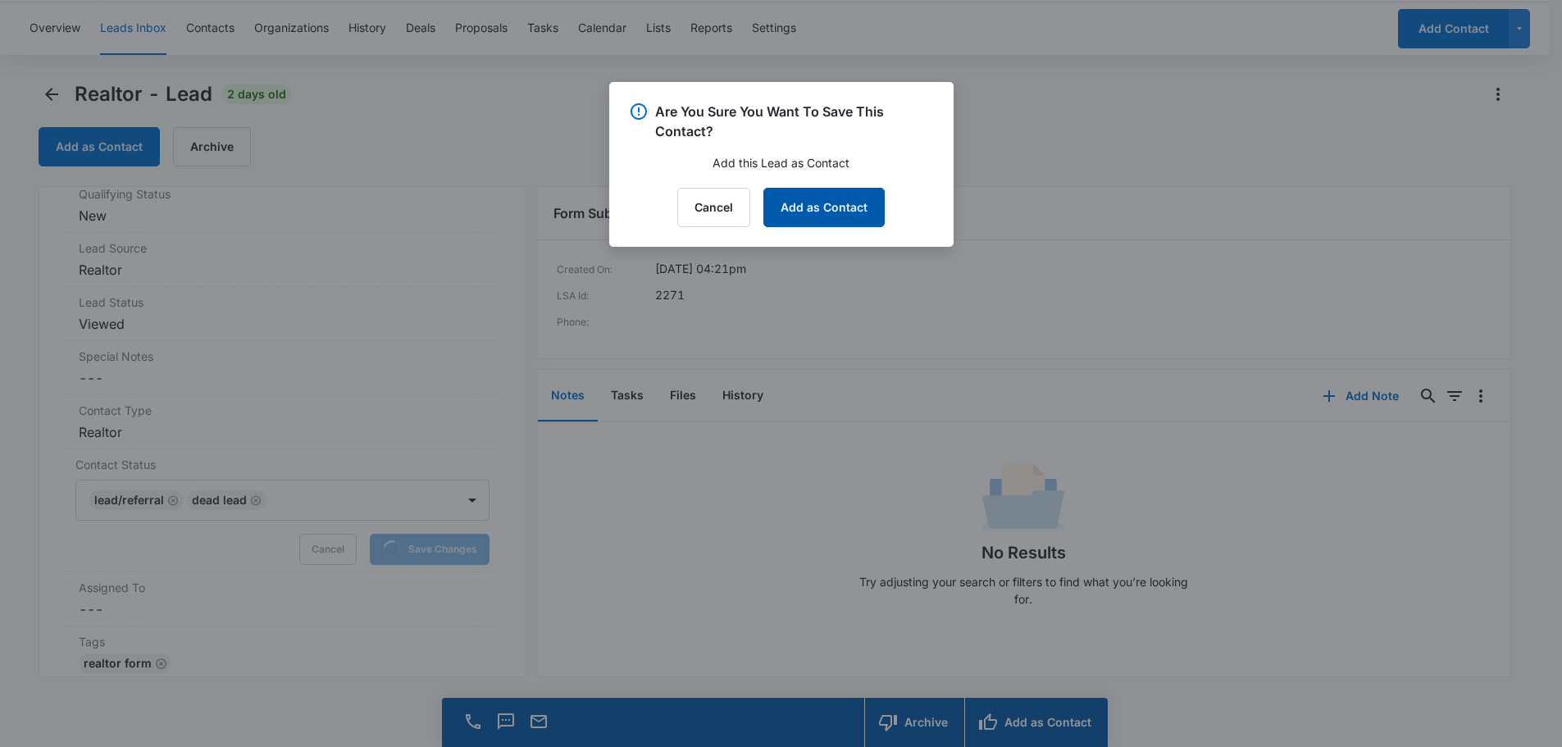
click at [848, 223] on button "Add as Contact" at bounding box center [823, 207] width 121 height 39
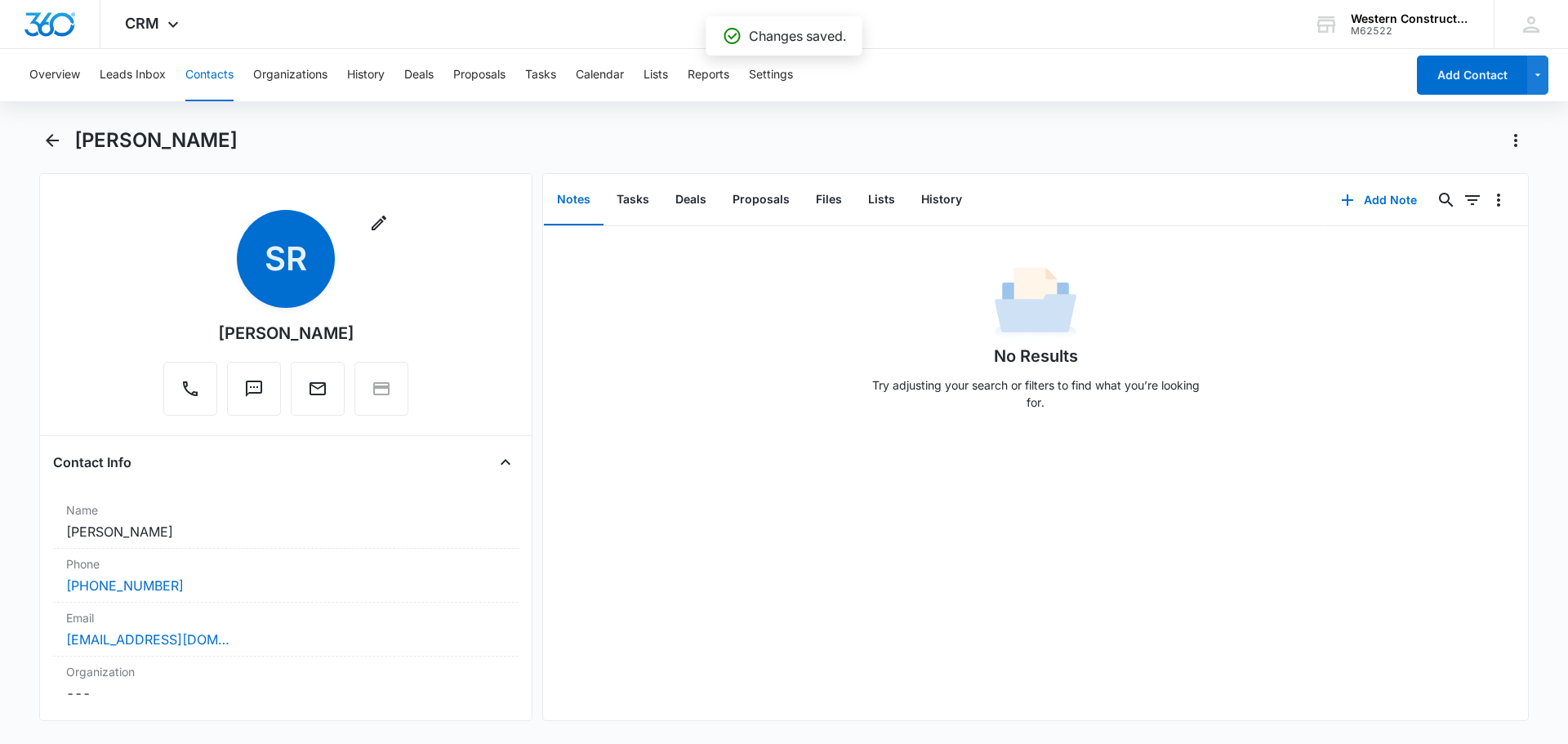
click at [39, 154] on main "[PERSON_NAME] Remove SR [PERSON_NAME] Contact Info Name Cancel Save Changes [PE…" at bounding box center [784, 434] width 1568 height 614
click at [44, 133] on icon "Back" at bounding box center [53, 140] width 20 height 20
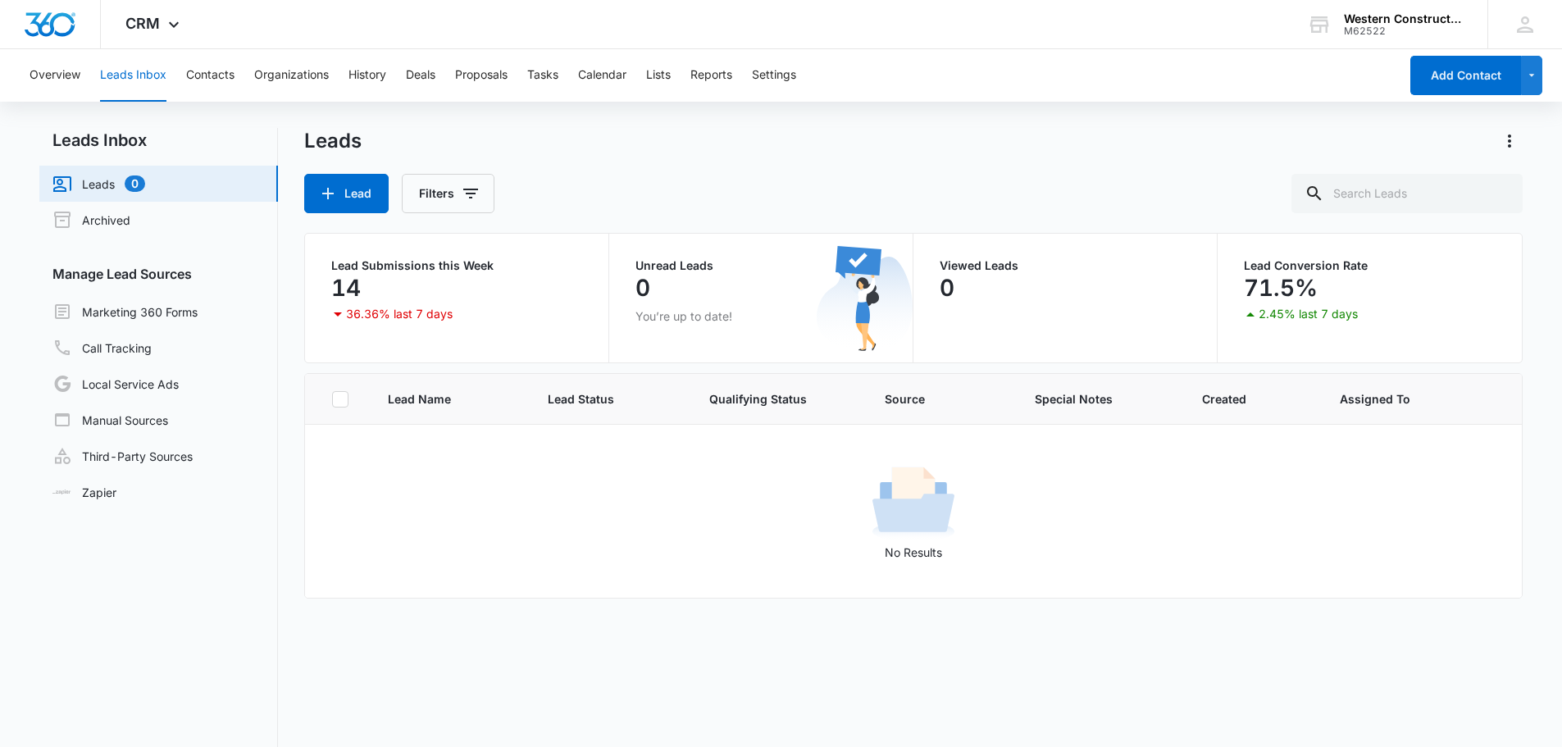
click at [838, 125] on div "Overview Leads Inbox Contacts Organizations History Deals Proposals Tasks Calen…" at bounding box center [781, 467] width 1562 height 836
click at [803, 134] on div "Leads" at bounding box center [913, 141] width 1219 height 26
click at [70, 71] on button "Overview" at bounding box center [55, 75] width 51 height 52
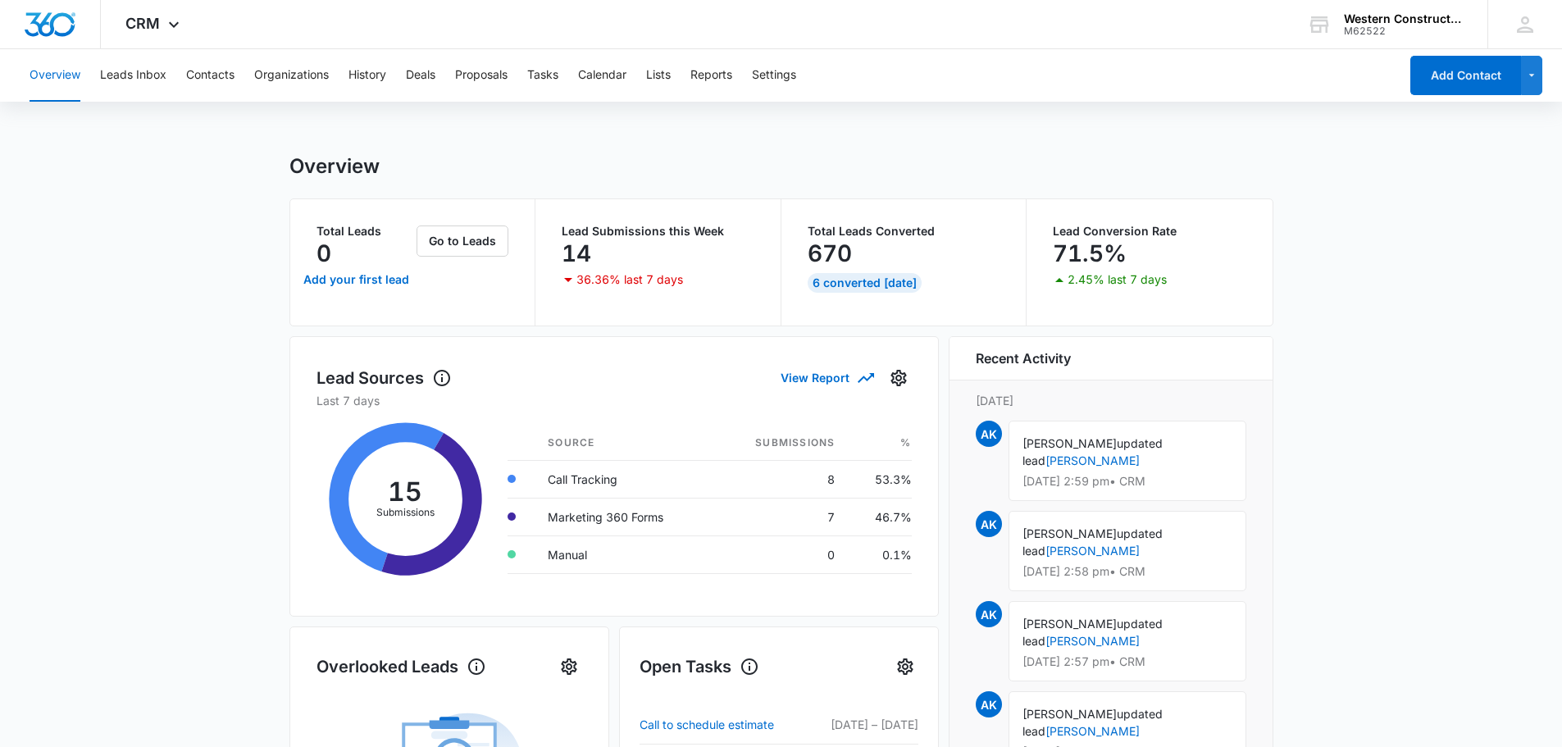
click at [587, 121] on div "Overview Leads Inbox Contacts Organizations History Deals Proposals Tasks Calen…" at bounding box center [781, 683] width 1562 height 1268
click at [790, 163] on div "Overview" at bounding box center [781, 166] width 984 height 25
click at [1411, 269] on main "Overview Total Leads 0 Add your first lead Go to Leads Lead Submissions this We…" at bounding box center [781, 735] width 1562 height 1163
click at [1363, 360] on main "Overview Total Leads 0 Add your first lead Go to Leads Lead Submissions this We…" at bounding box center [781, 735] width 1562 height 1163
